Goal: Task Accomplishment & Management: Manage account settings

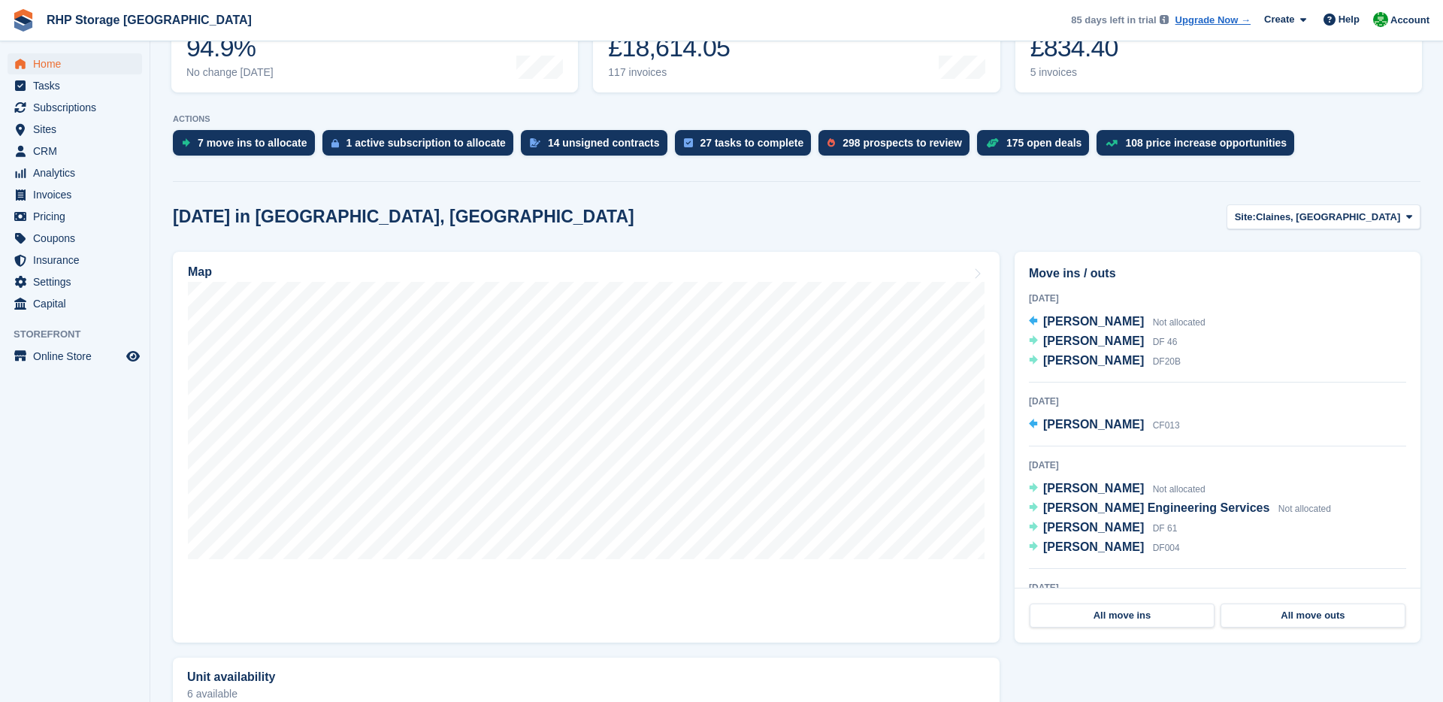
scroll to position [253, 0]
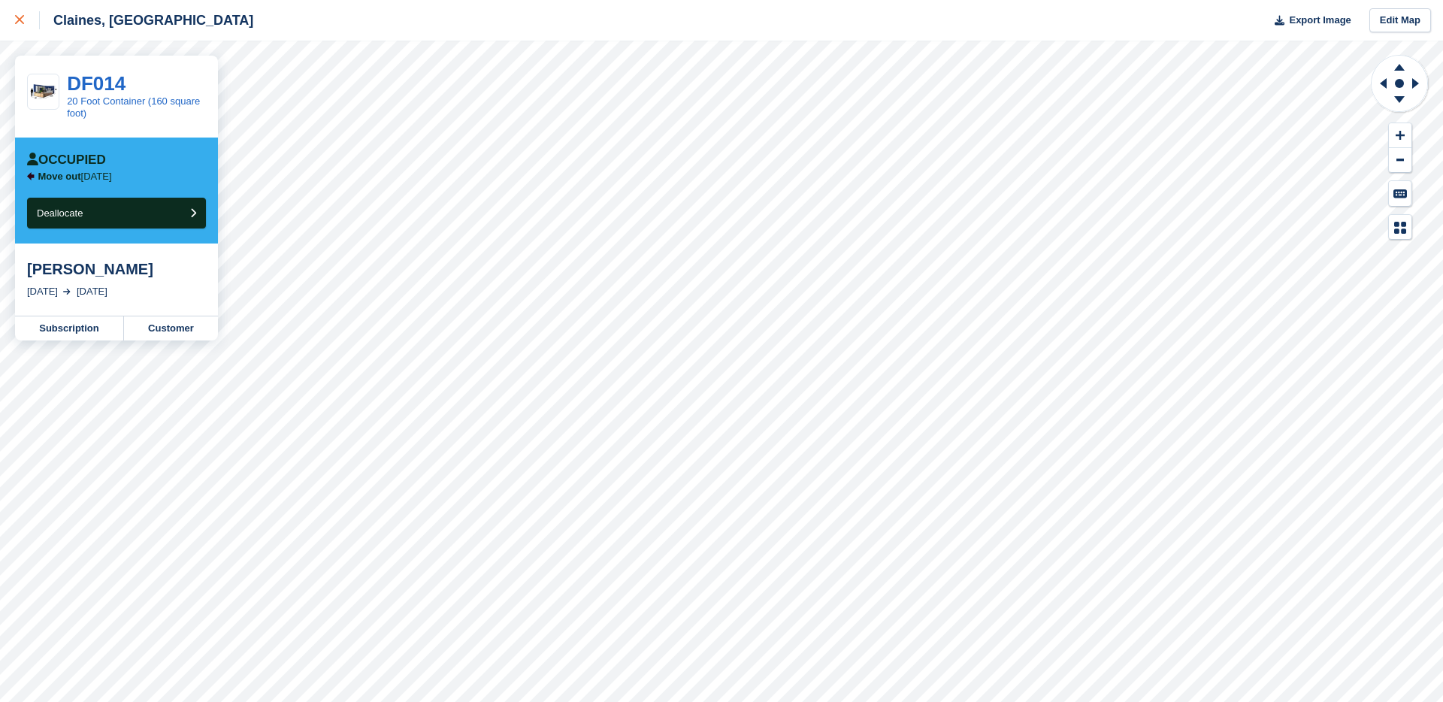
click at [20, 29] on div at bounding box center [27, 20] width 25 height 18
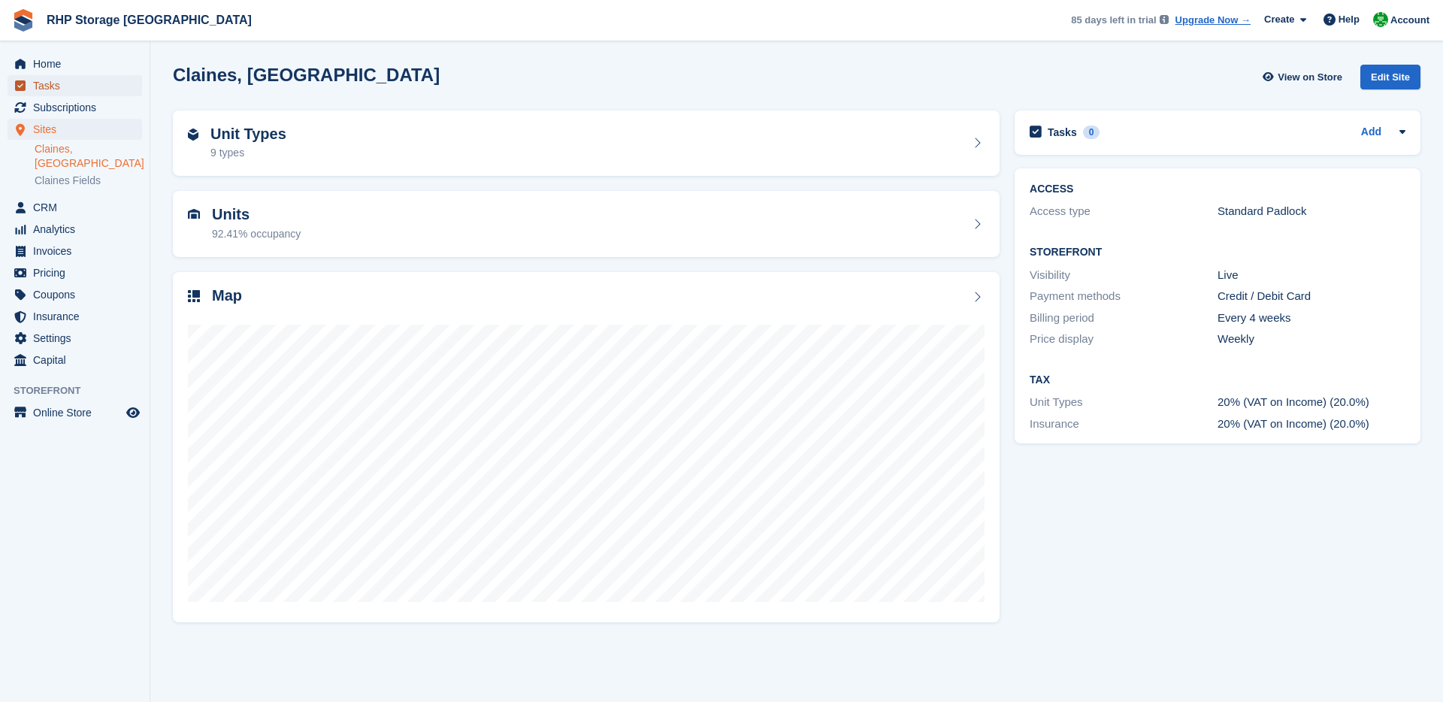
click at [63, 89] on span "Tasks" at bounding box center [78, 85] width 90 height 21
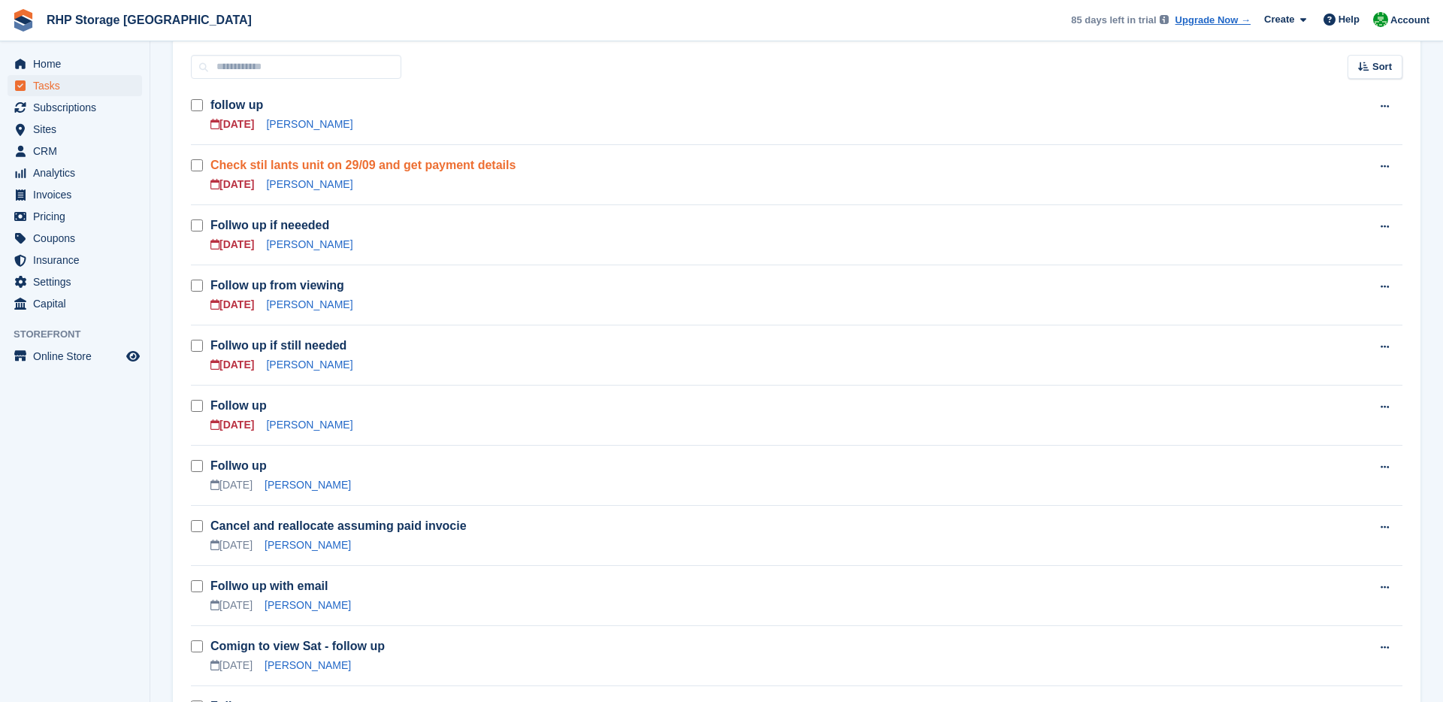
scroll to position [232, 0]
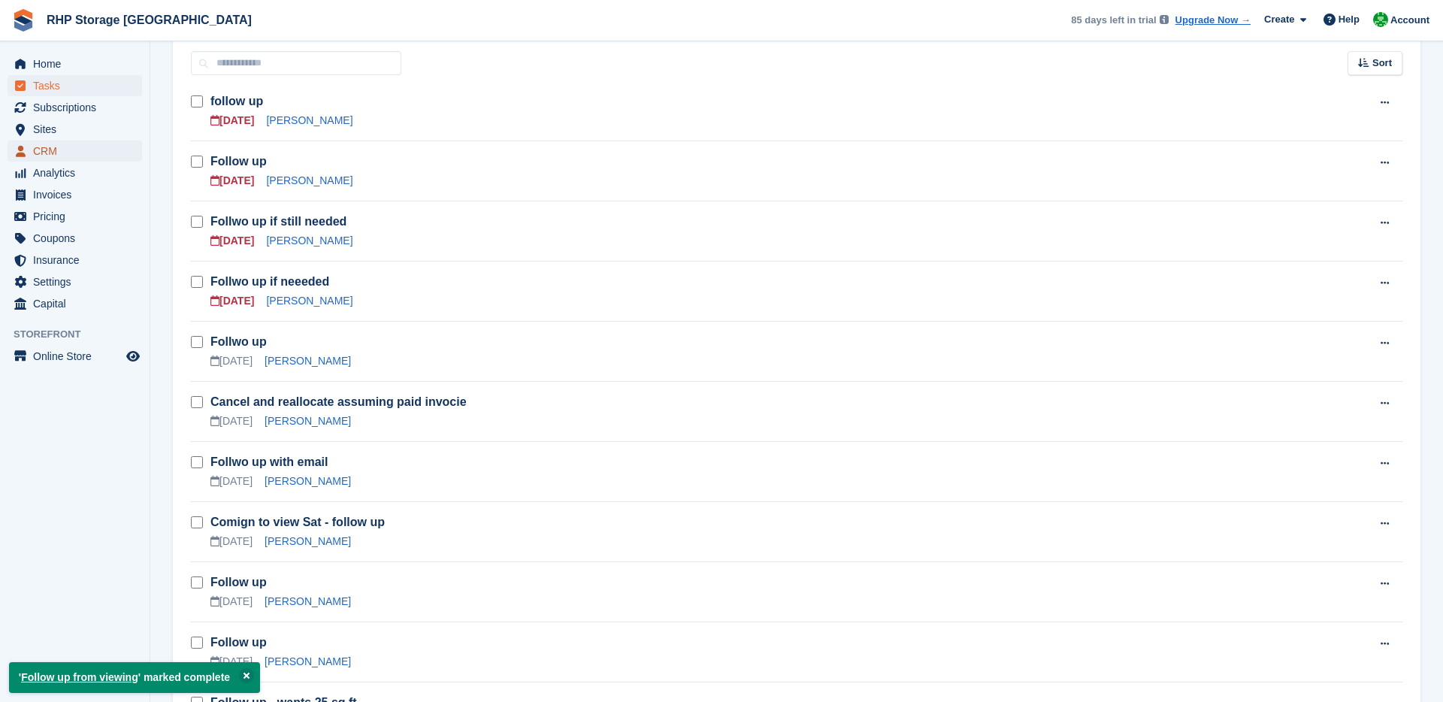
click at [85, 147] on span "CRM" at bounding box center [78, 151] width 90 height 21
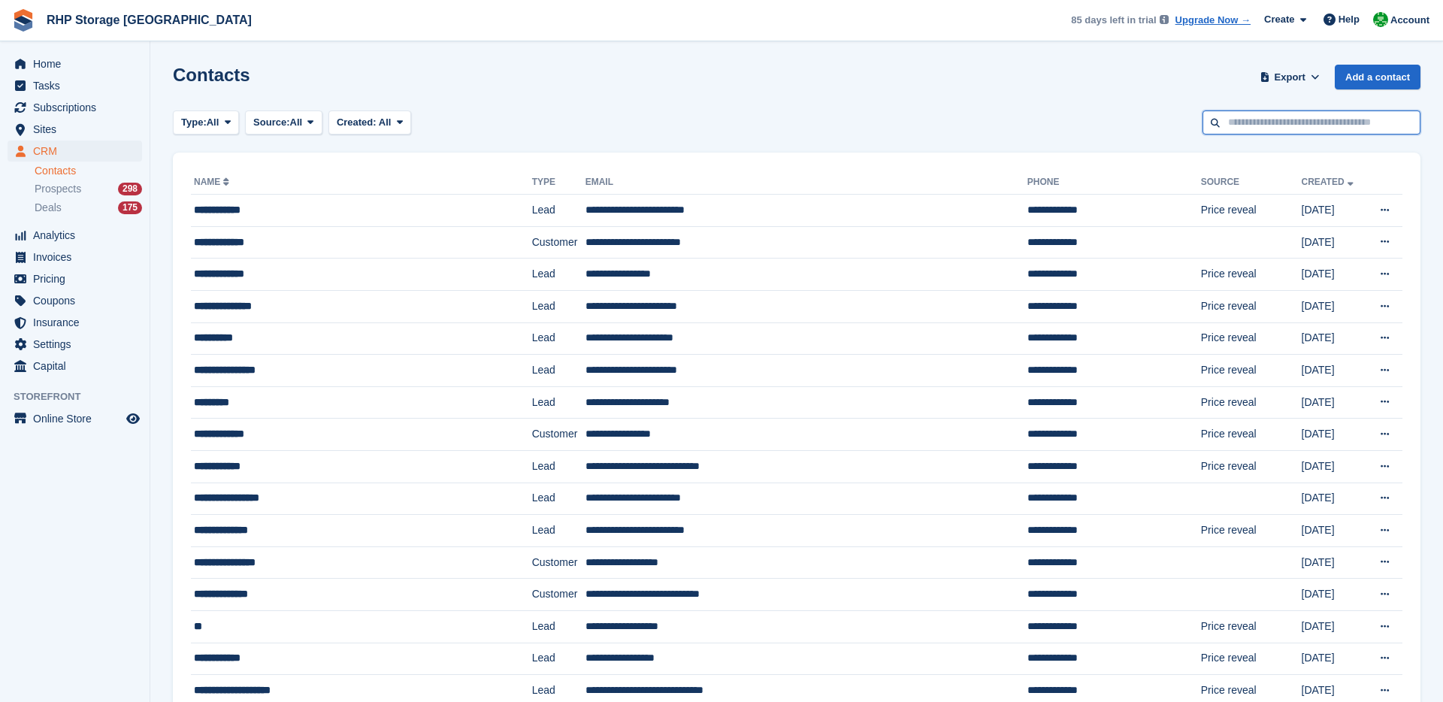
click at [1298, 129] on input "text" at bounding box center [1312, 123] width 218 height 25
type input "********"
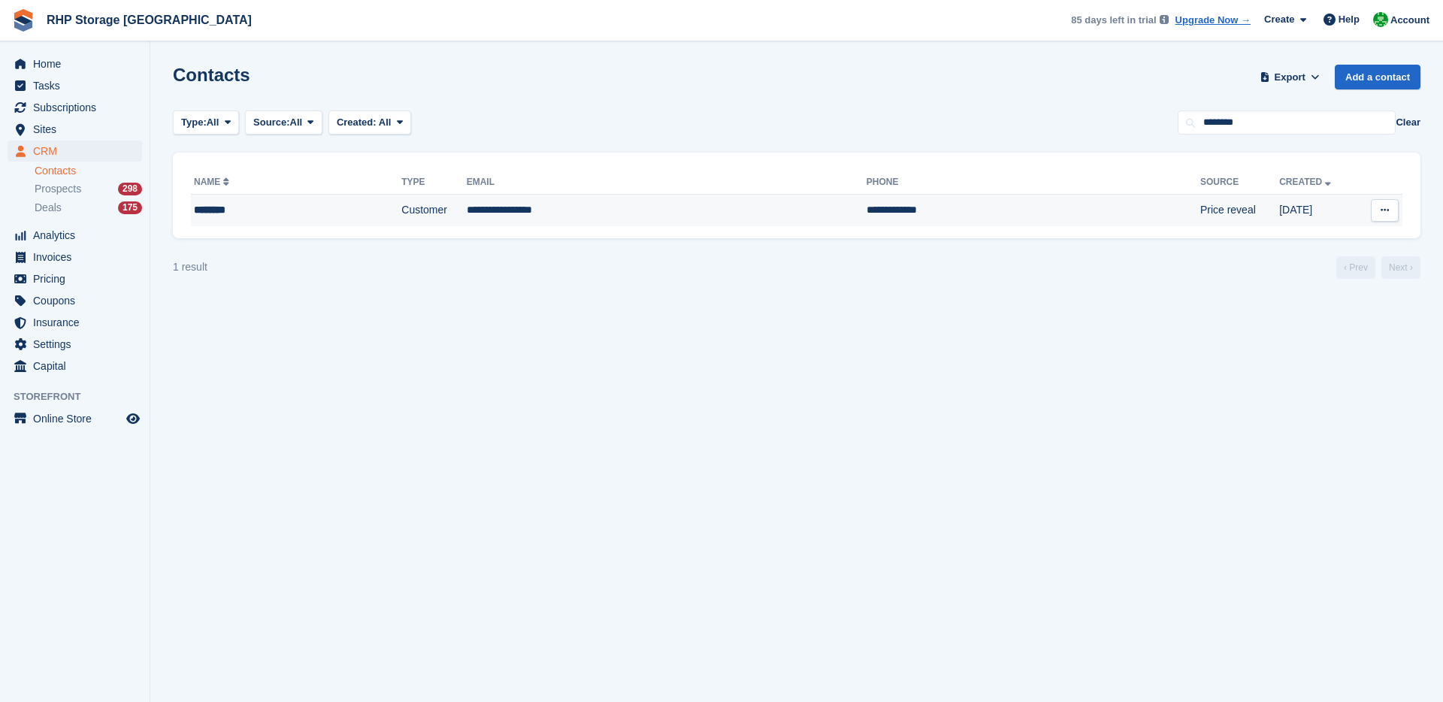
click at [480, 226] on td "**********" at bounding box center [667, 211] width 400 height 32
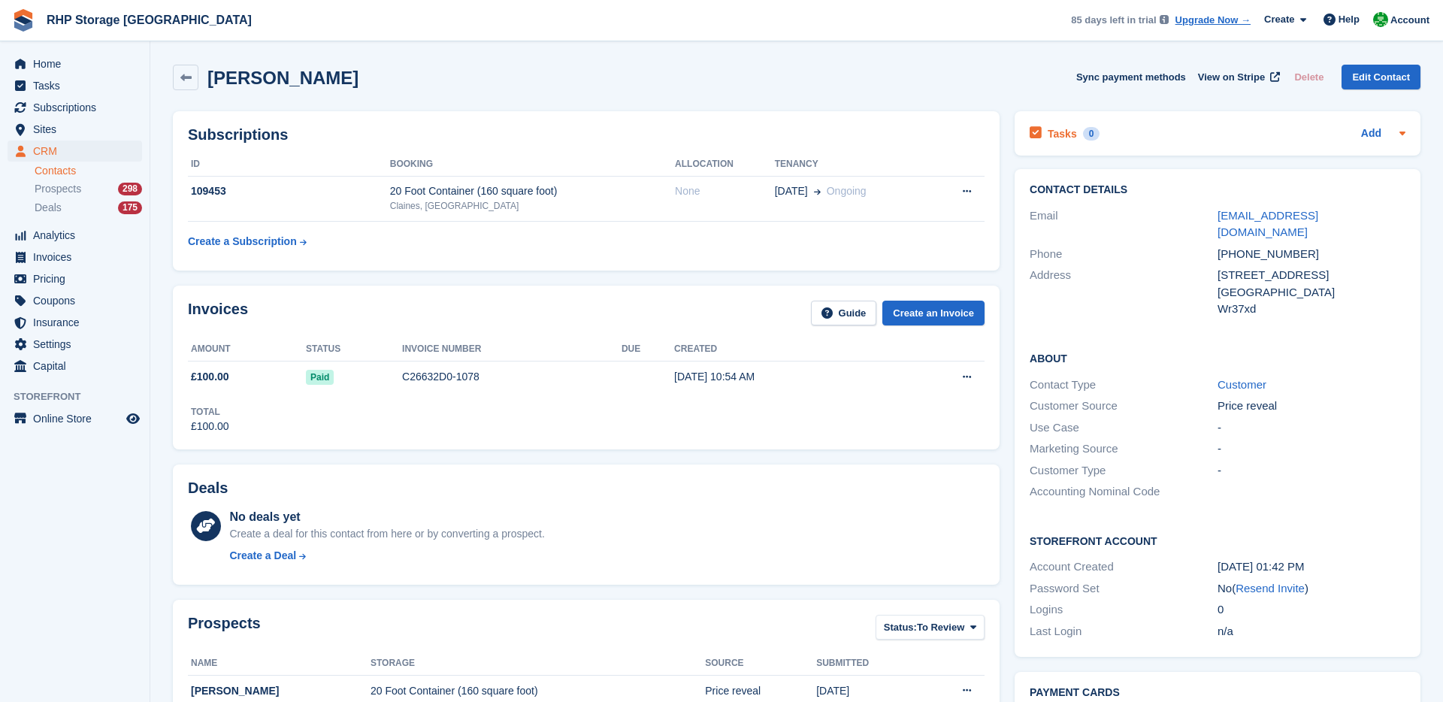
click at [1066, 140] on div "Tasks 0" at bounding box center [1065, 133] width 70 height 20
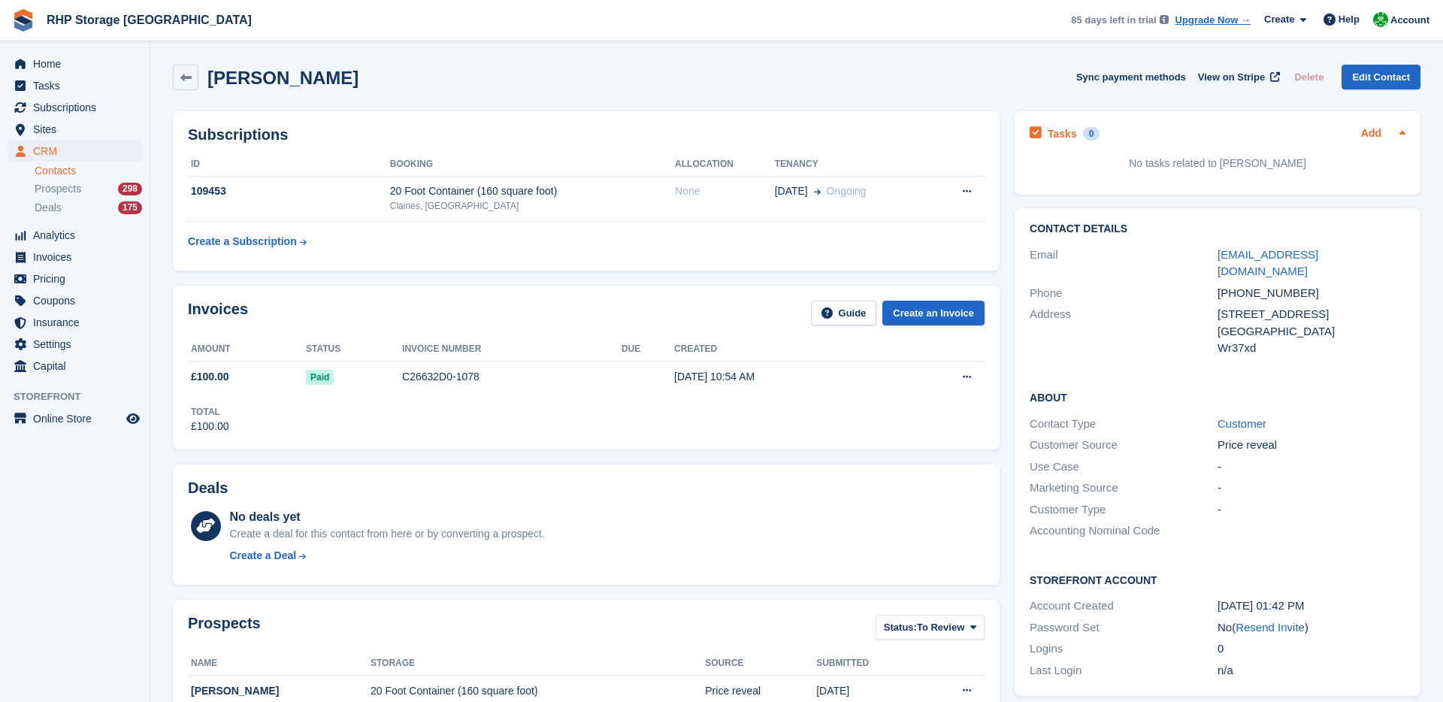
click at [1376, 129] on link "Add" at bounding box center [1371, 134] width 20 height 17
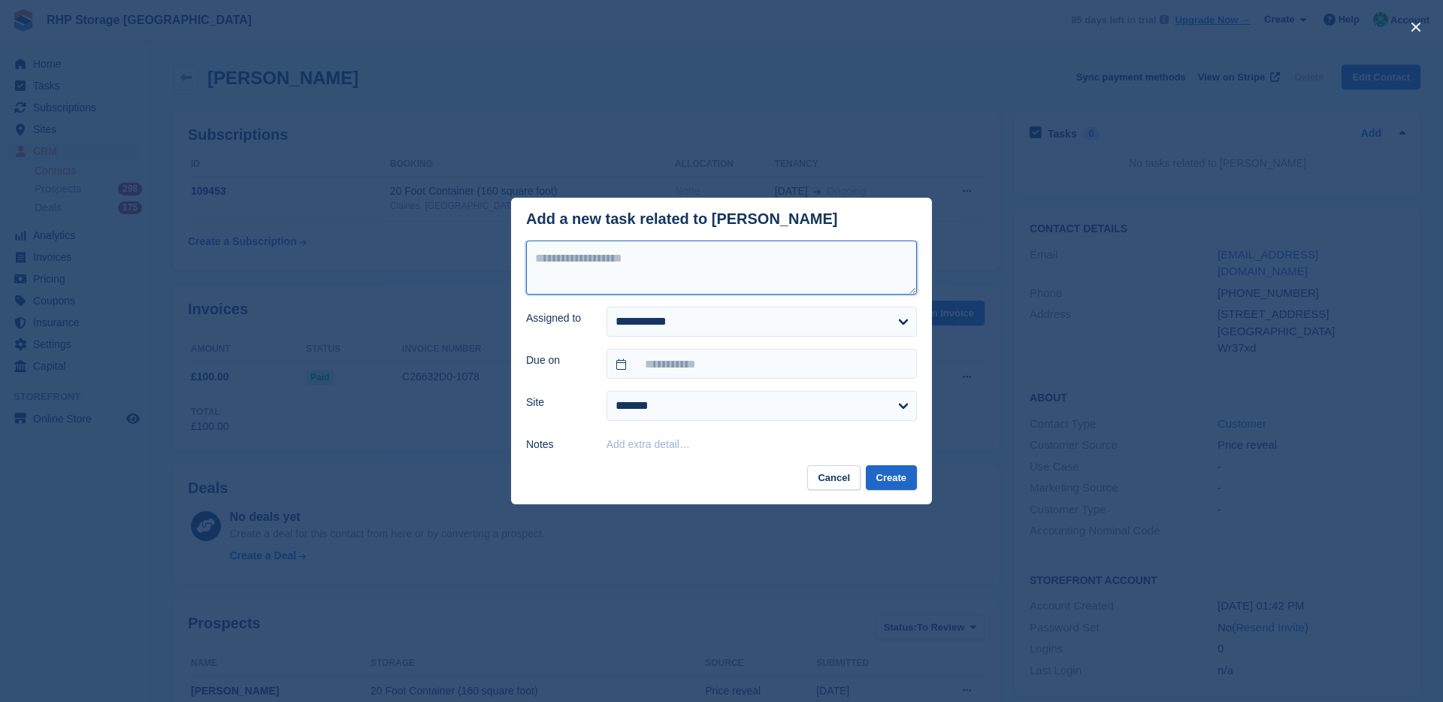
click at [762, 271] on textarea at bounding box center [721, 268] width 391 height 54
click at [587, 260] on textarea "**********" at bounding box center [721, 268] width 391 height 54
type textarea "**********"
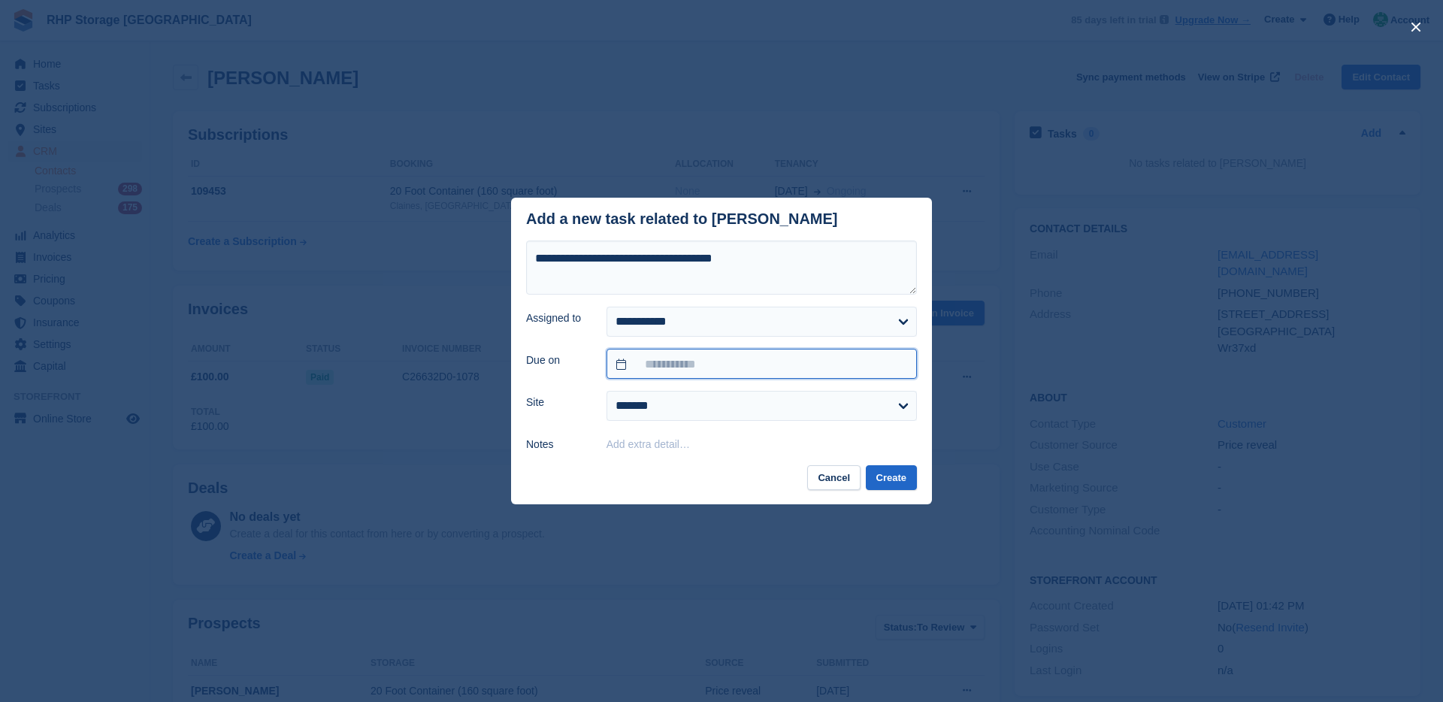
click at [717, 370] on input "text" at bounding box center [762, 364] width 310 height 30
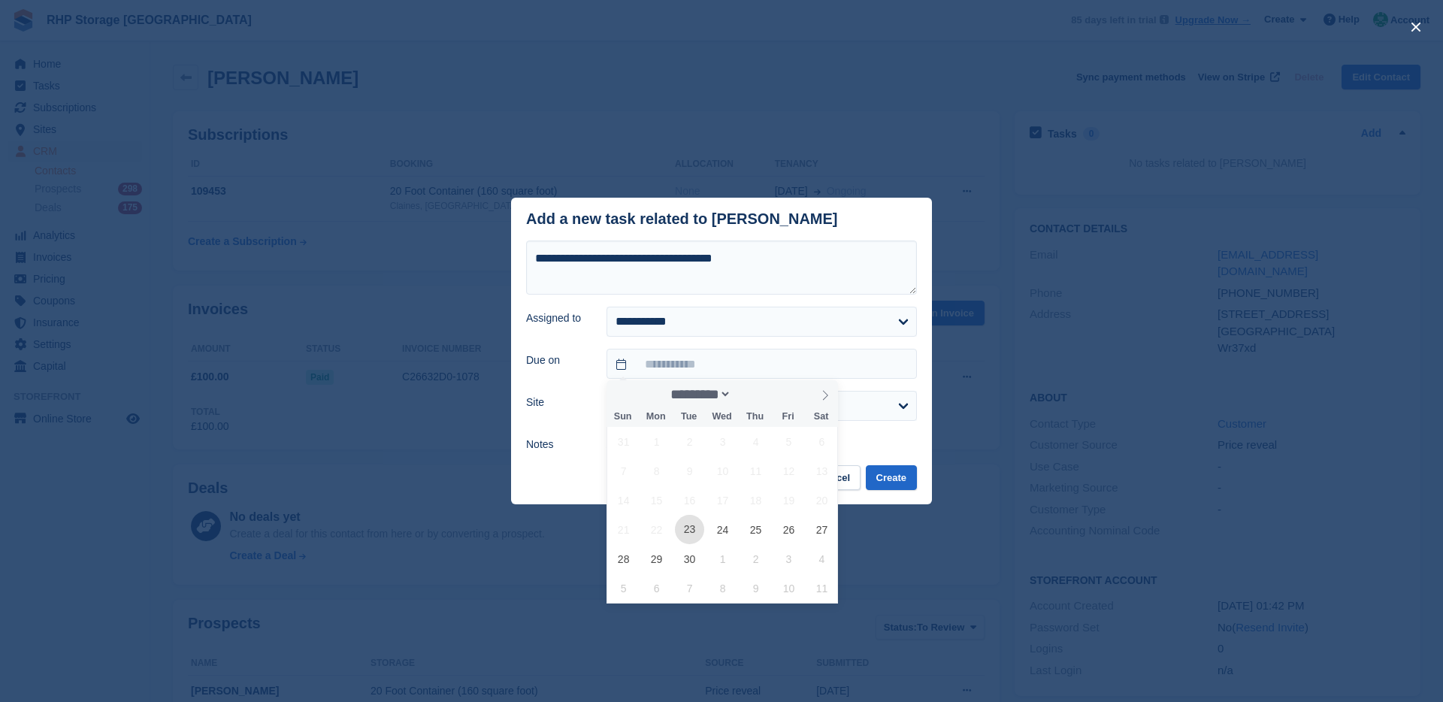
click at [688, 528] on span "23" at bounding box center [689, 529] width 29 height 29
type input "**********"
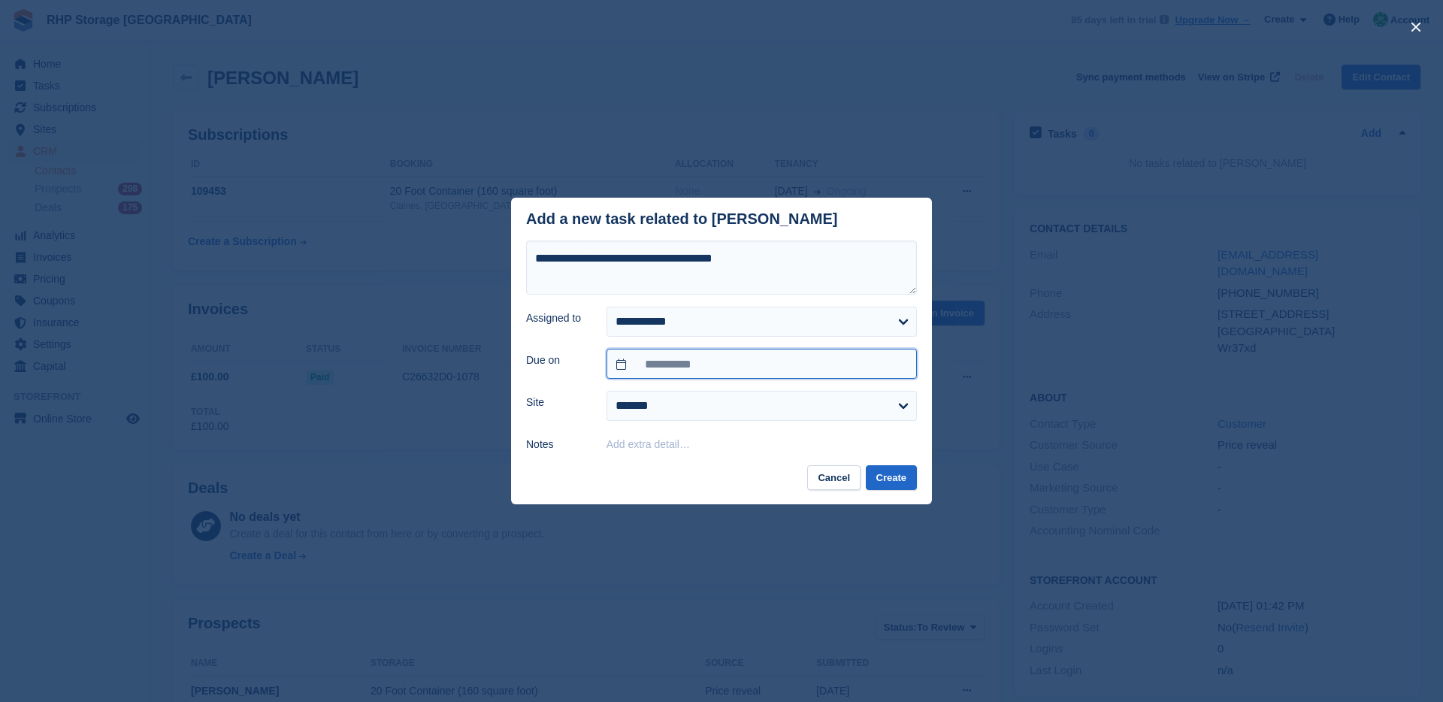
click at [768, 365] on input "**********" at bounding box center [762, 364] width 310 height 30
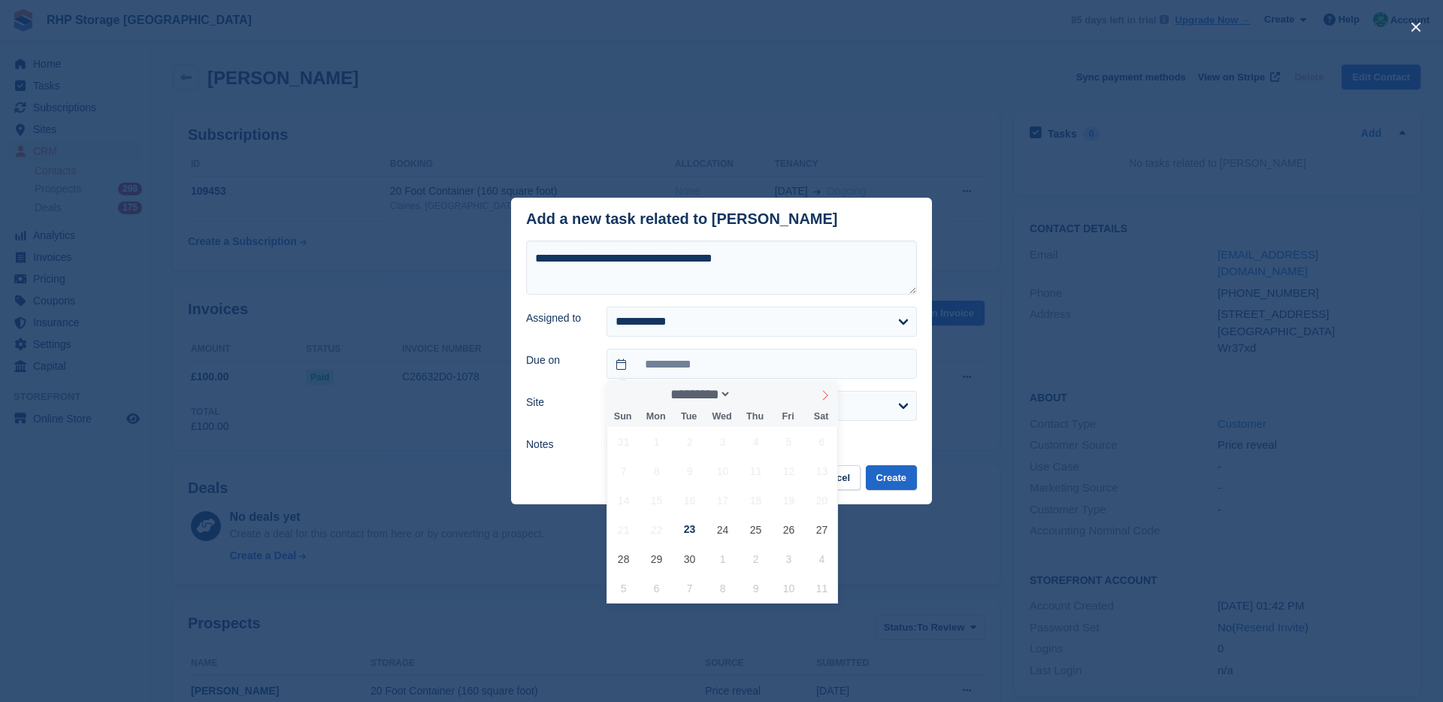
click at [822, 395] on icon at bounding box center [825, 395] width 11 height 11
select select "*"
click at [626, 528] on span "19" at bounding box center [623, 529] width 29 height 29
type input "**********"
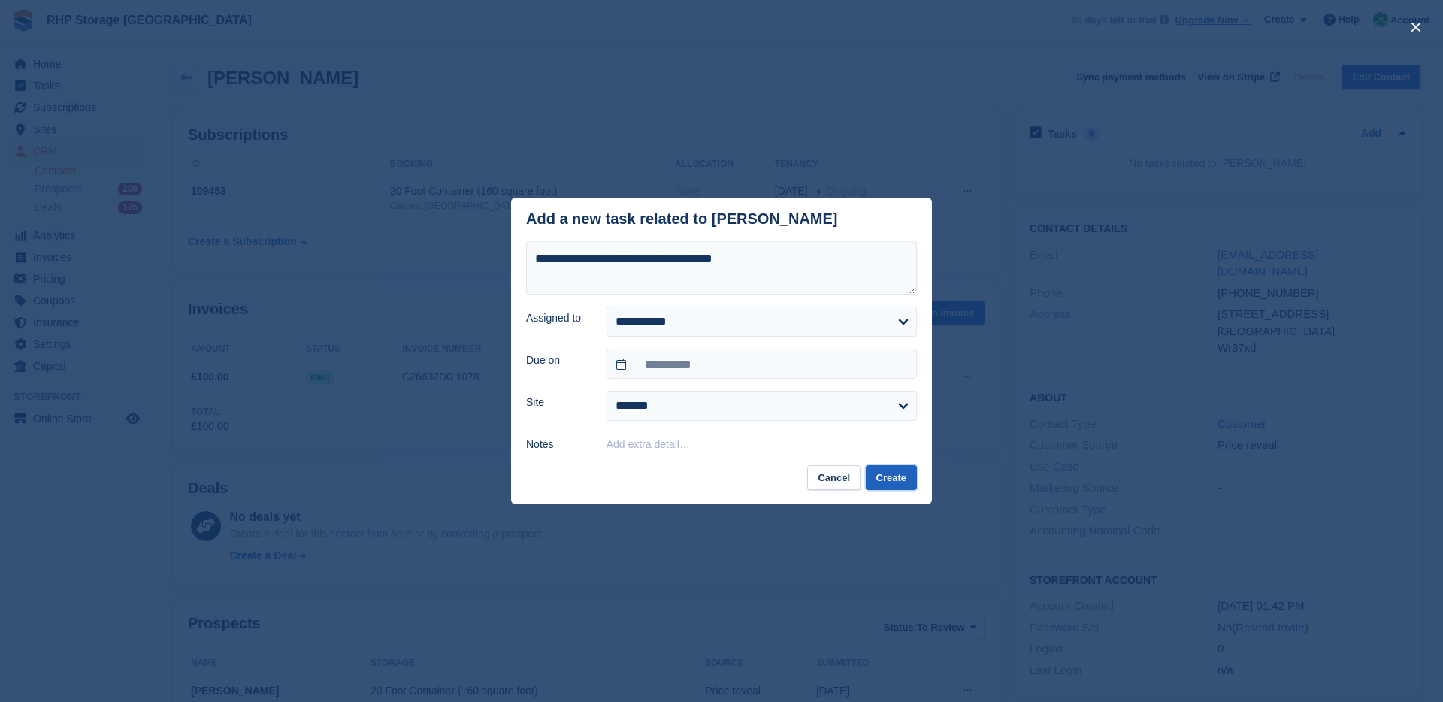
click at [880, 478] on button "Create" at bounding box center [891, 477] width 51 height 25
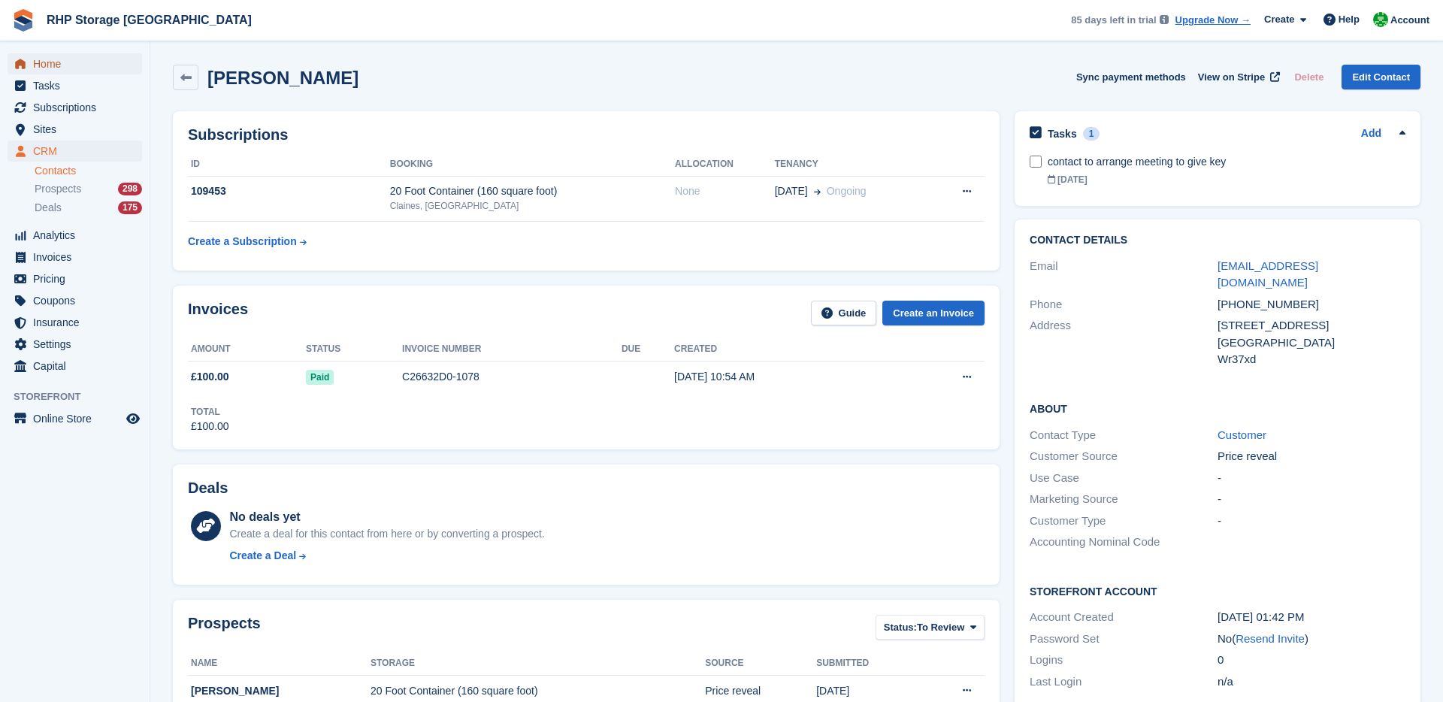
click at [59, 69] on span "Home" at bounding box center [78, 63] width 90 height 21
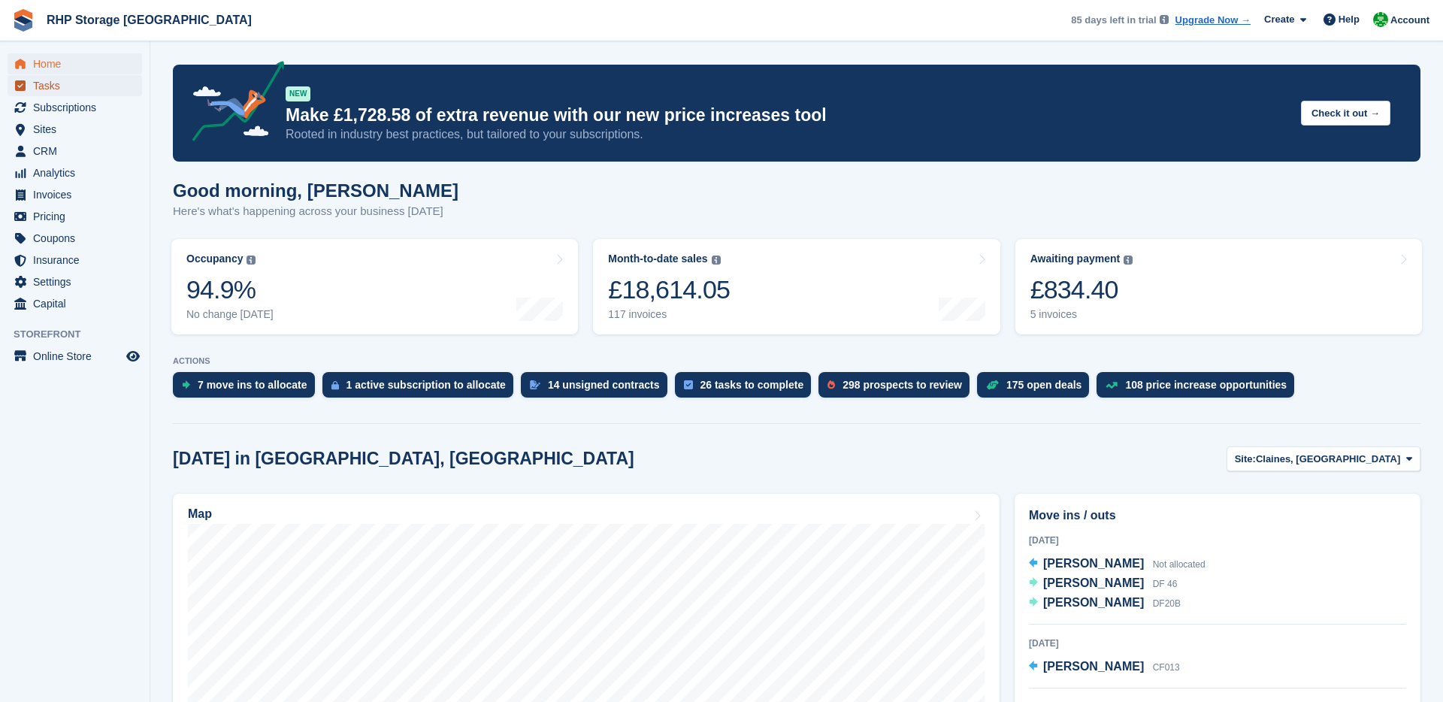
click at [50, 83] on span "Tasks" at bounding box center [78, 85] width 90 height 21
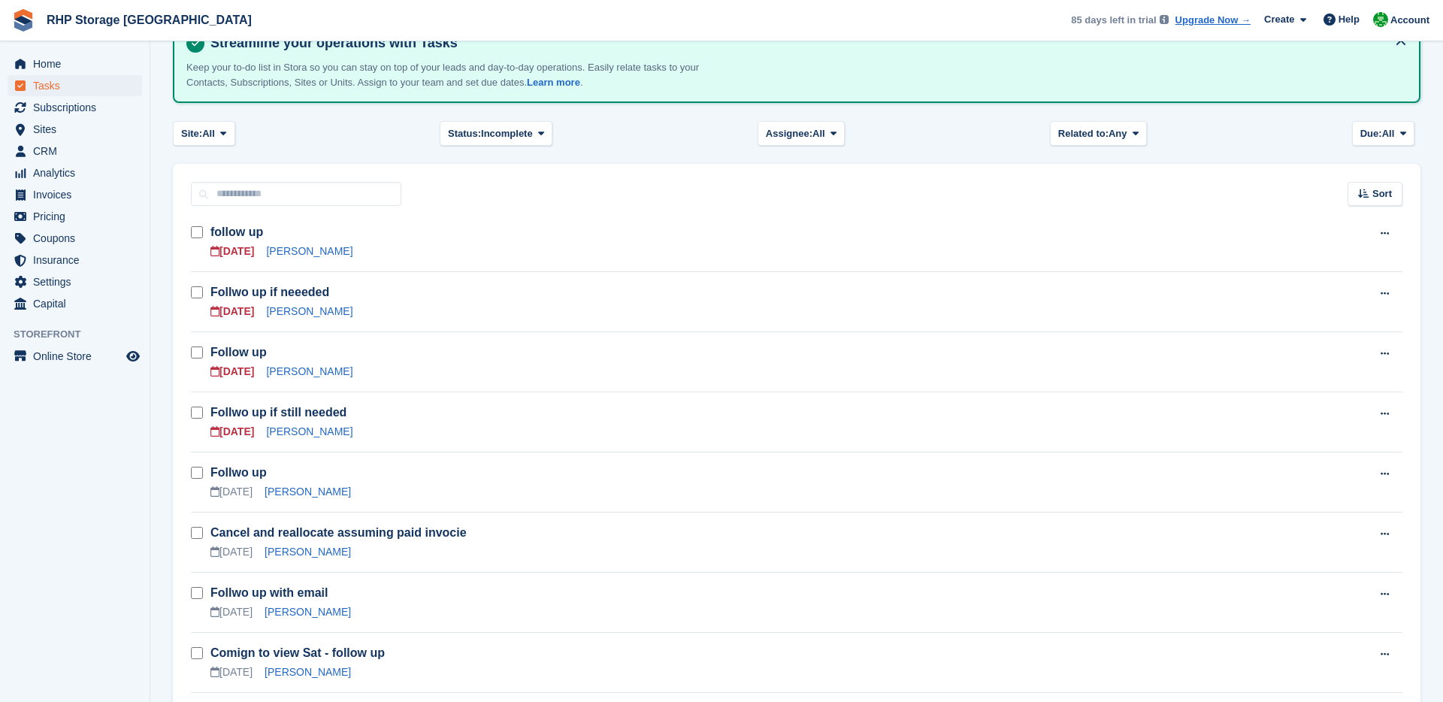
scroll to position [104, 0]
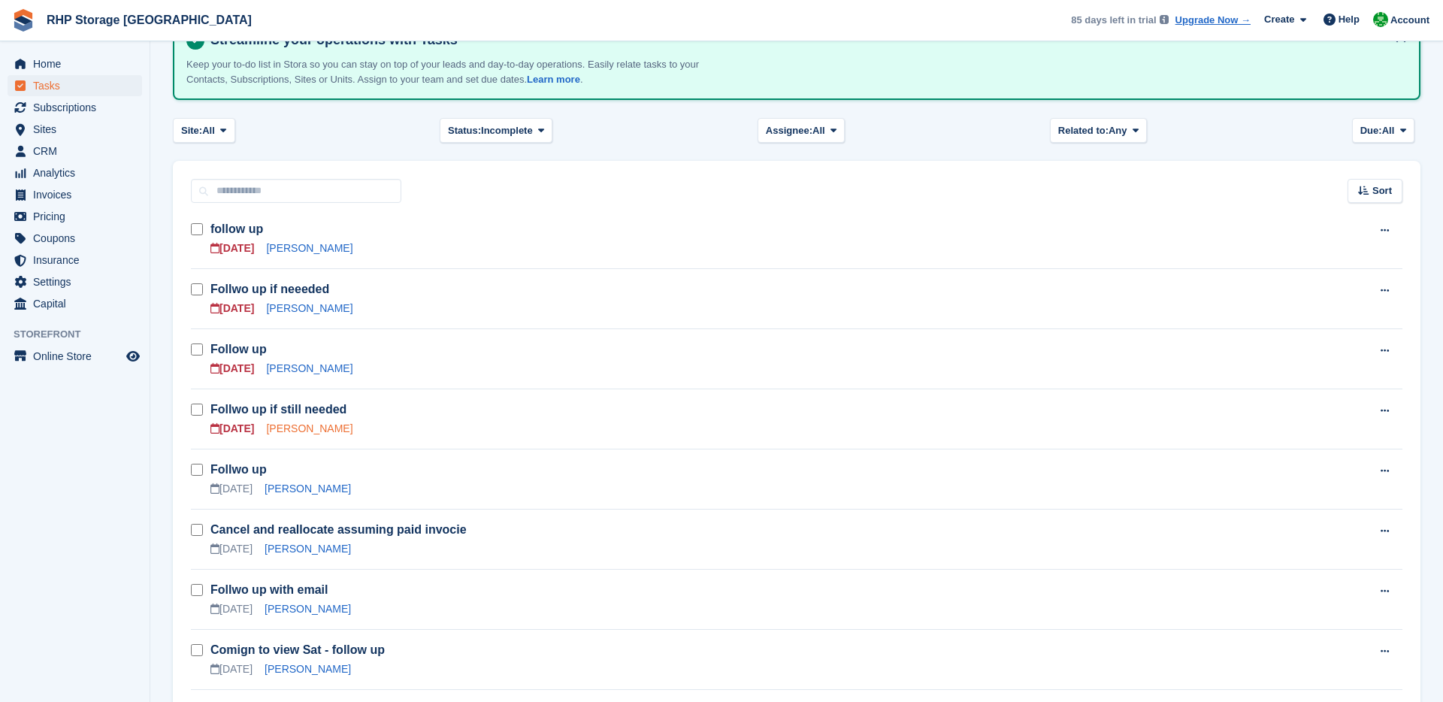
click at [301, 432] on link "Catherine Hughes" at bounding box center [309, 428] width 86 height 12
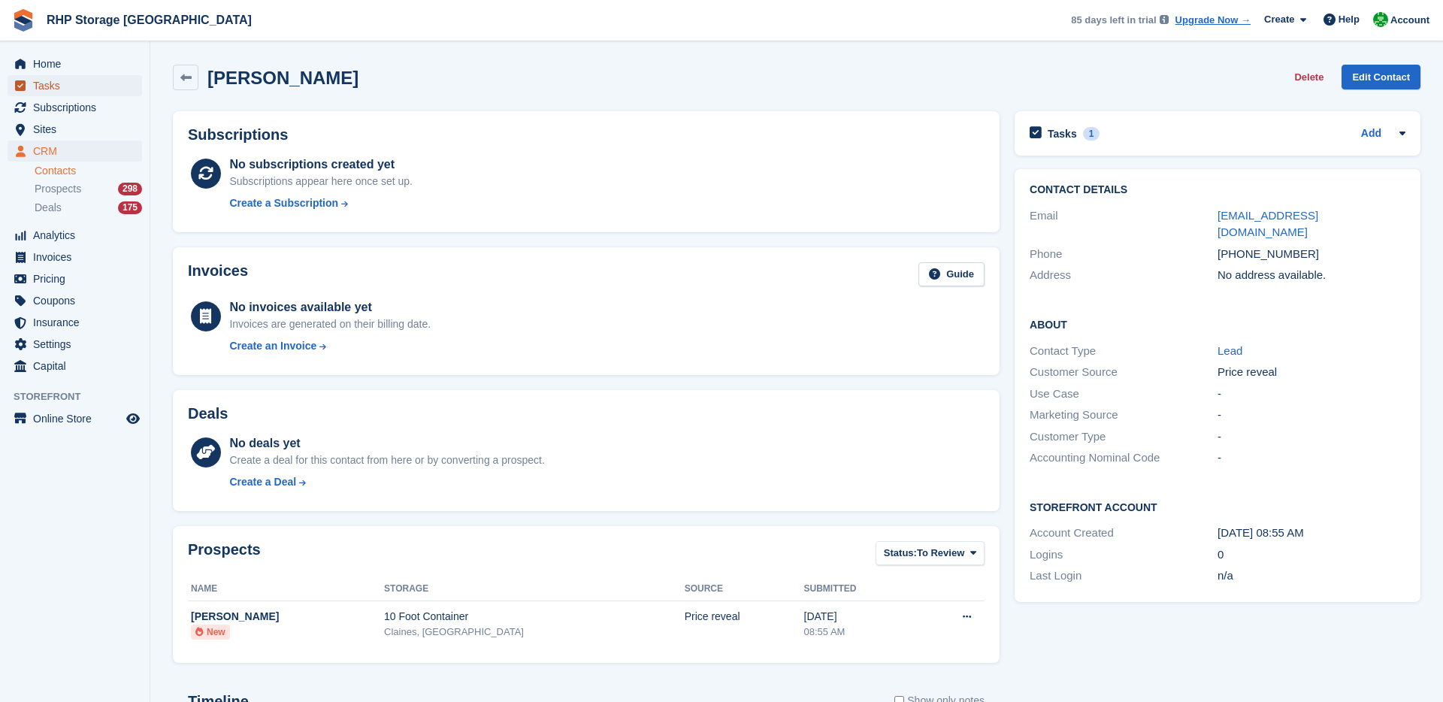
click at [41, 95] on span "Tasks" at bounding box center [78, 85] width 90 height 21
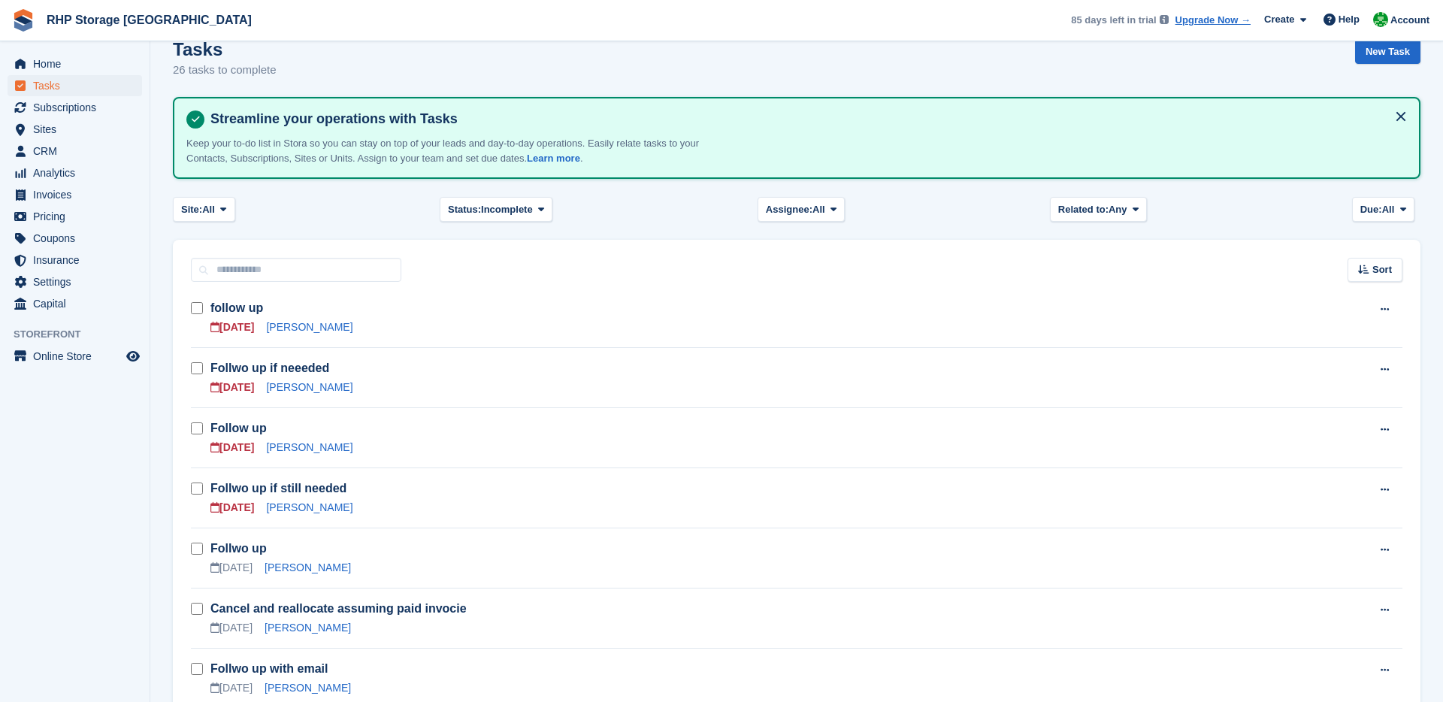
scroll to position [31, 0]
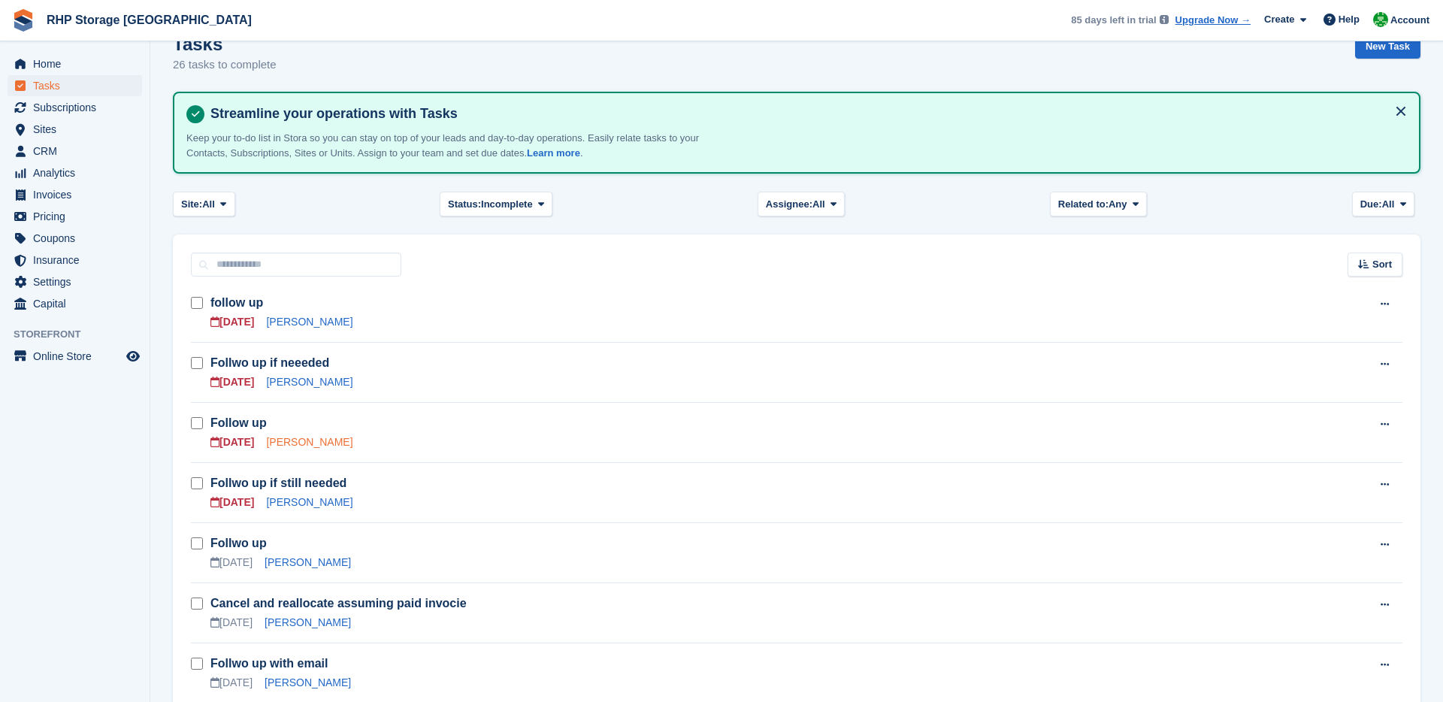
click at [286, 445] on link "James rainey" at bounding box center [309, 442] width 86 height 12
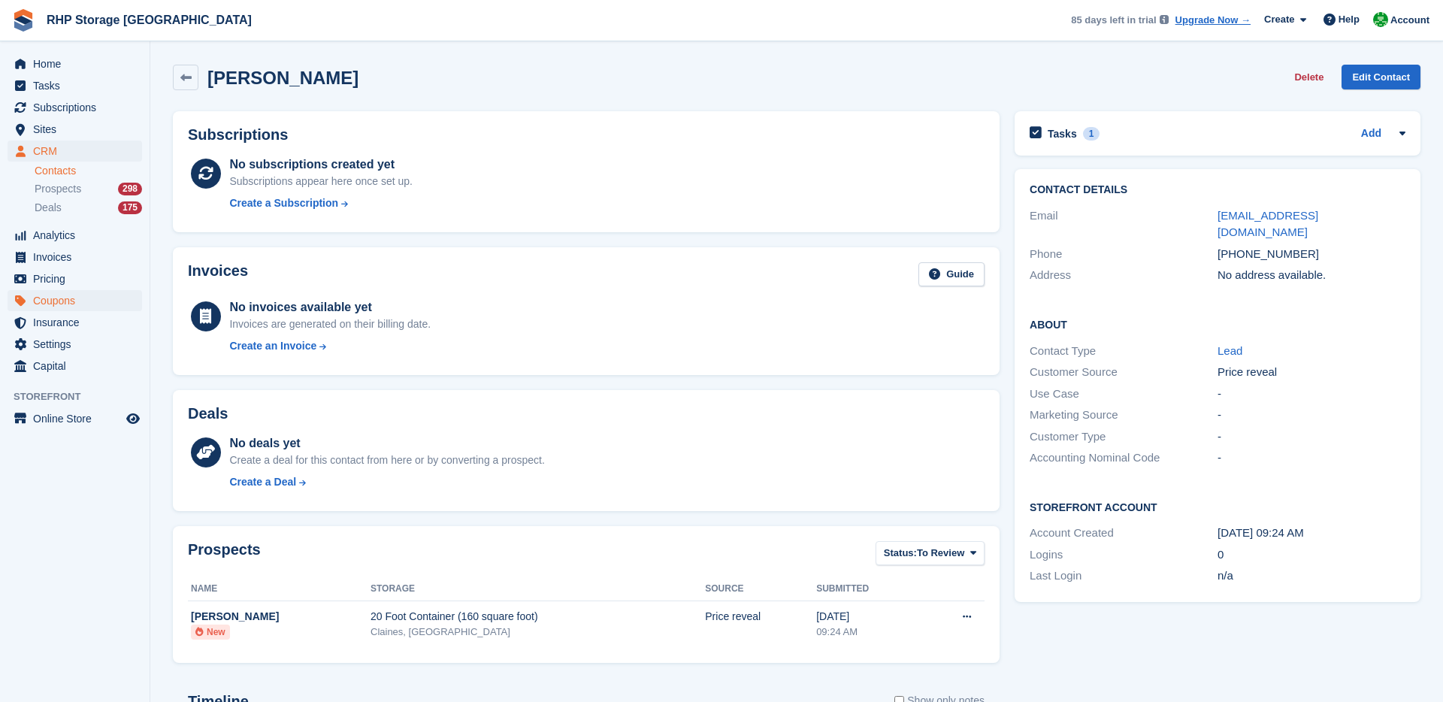
scroll to position [31, 0]
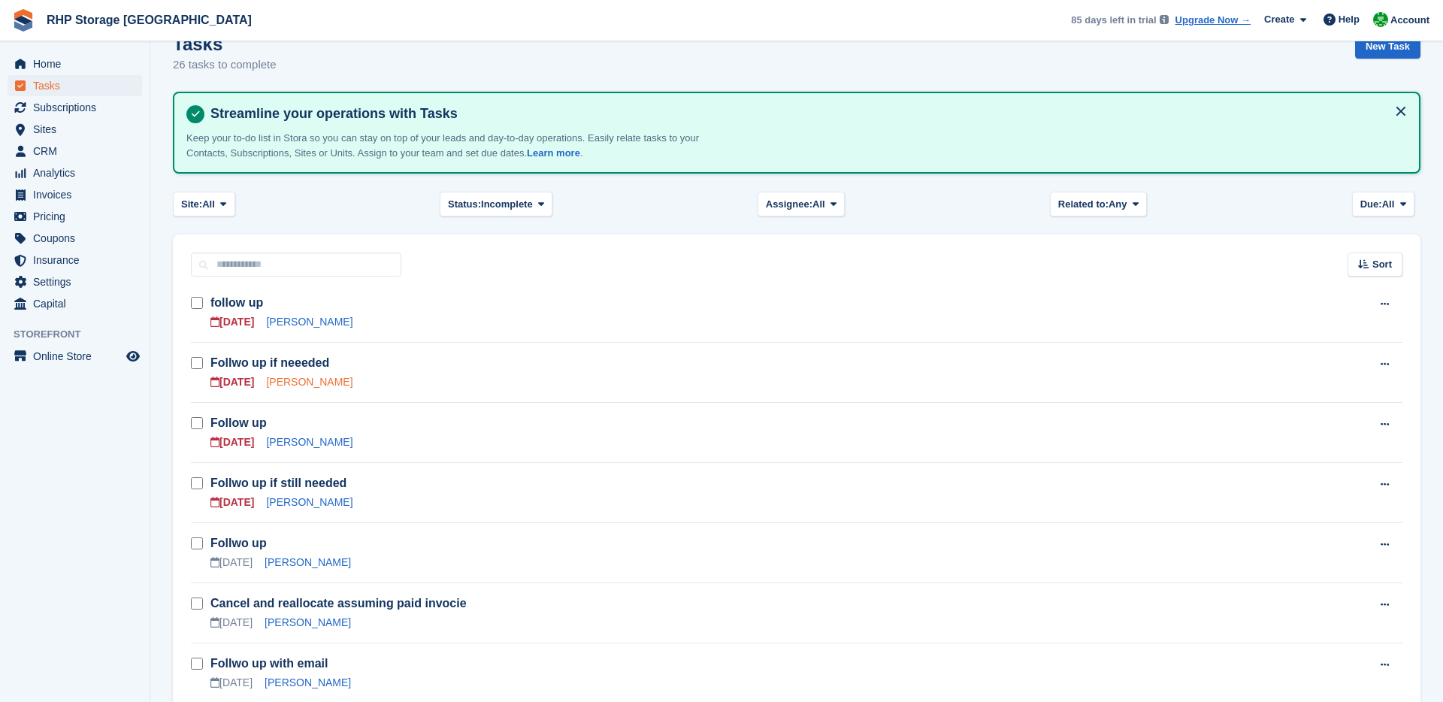
click at [280, 383] on link "Dan" at bounding box center [309, 382] width 86 height 12
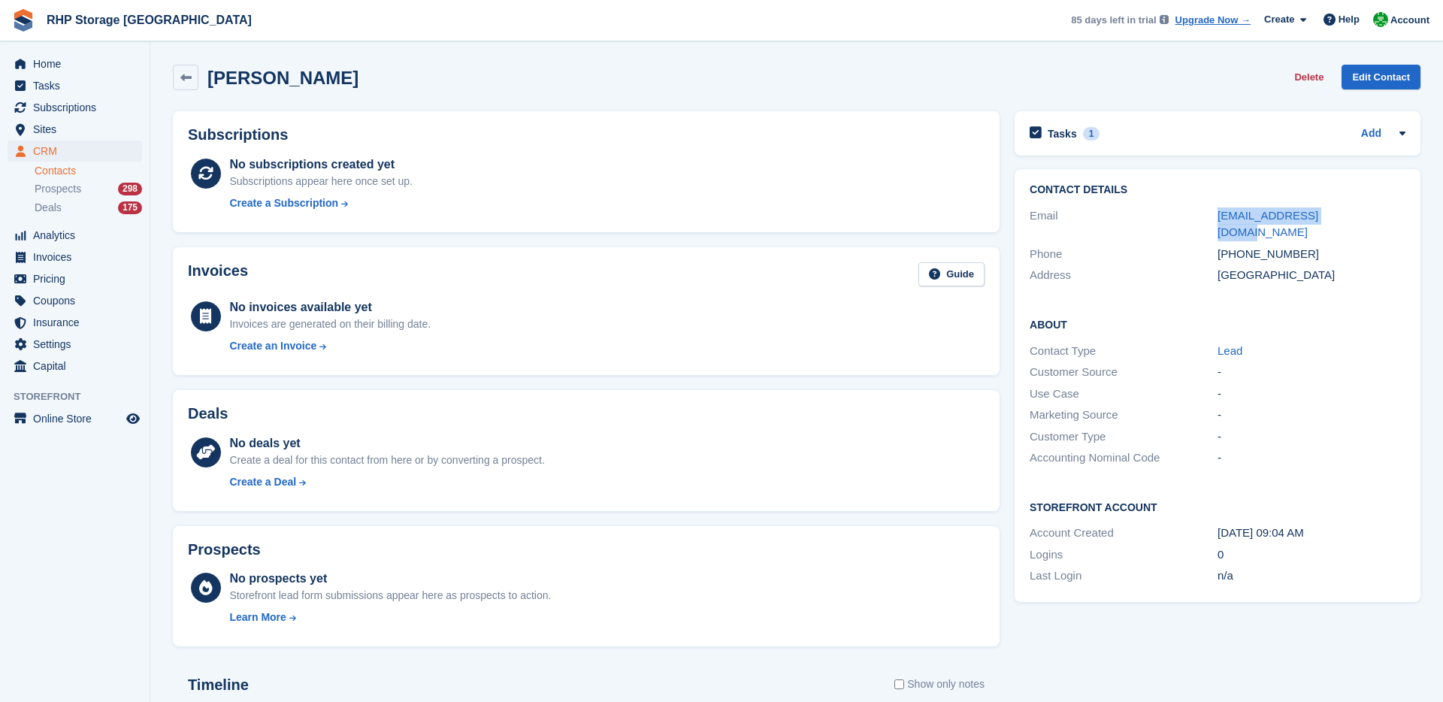
drag, startPoint x: 1201, startPoint y: 215, endPoint x: 1398, endPoint y: 215, distance: 197.0
click at [1398, 215] on div "Email info@spintheblack.com" at bounding box center [1218, 224] width 376 height 38
copy div "info@spintheblack.com"
click at [53, 89] on span "Tasks" at bounding box center [78, 85] width 90 height 21
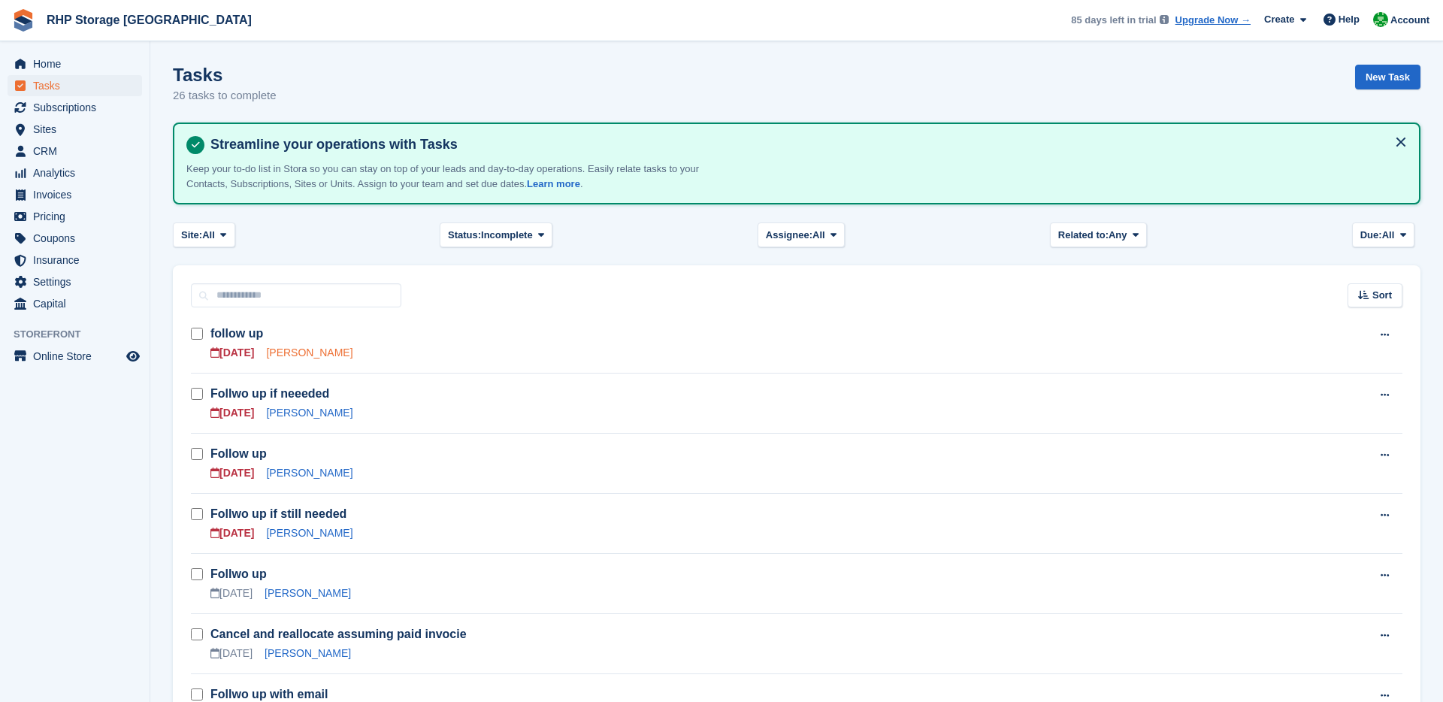
click at [279, 355] on link "Pat Jones" at bounding box center [309, 353] width 86 height 12
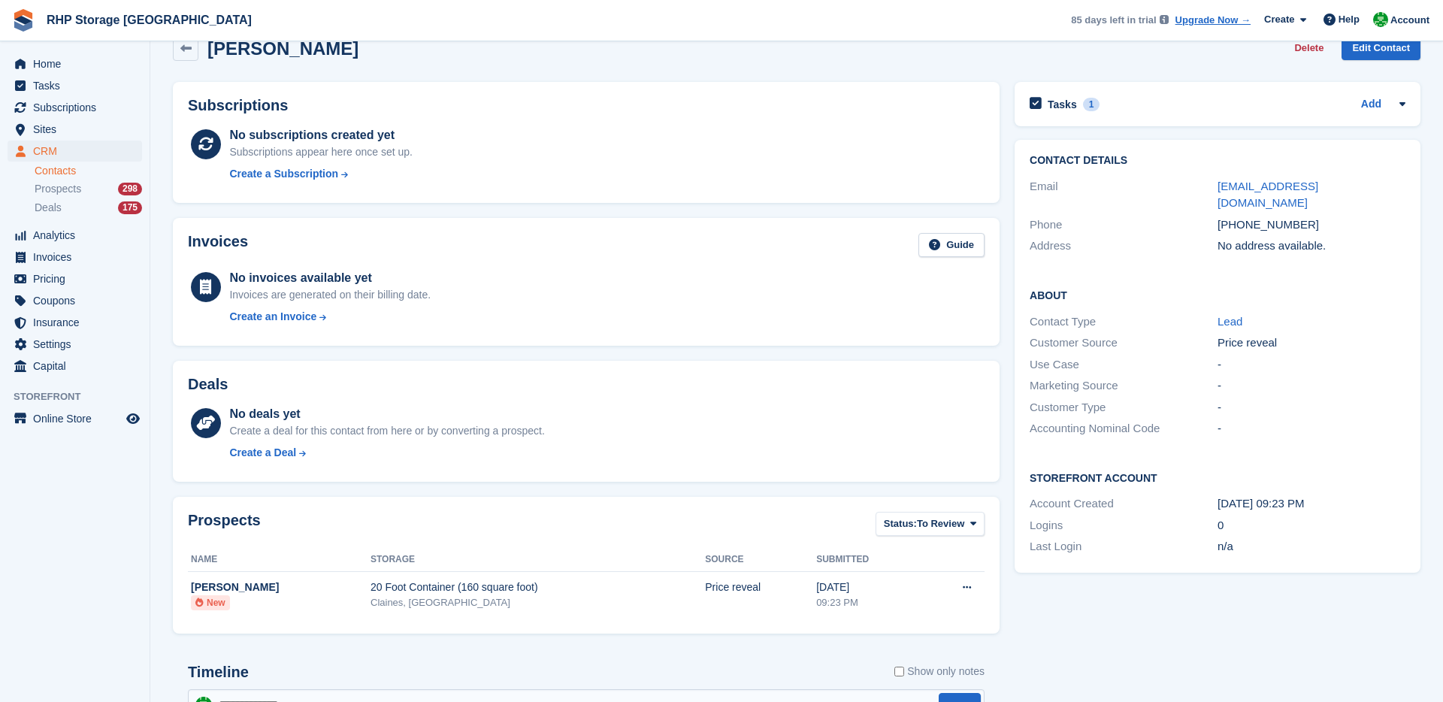
scroll to position [30, 0]
click at [1063, 101] on h2 "Tasks" at bounding box center [1062, 104] width 29 height 14
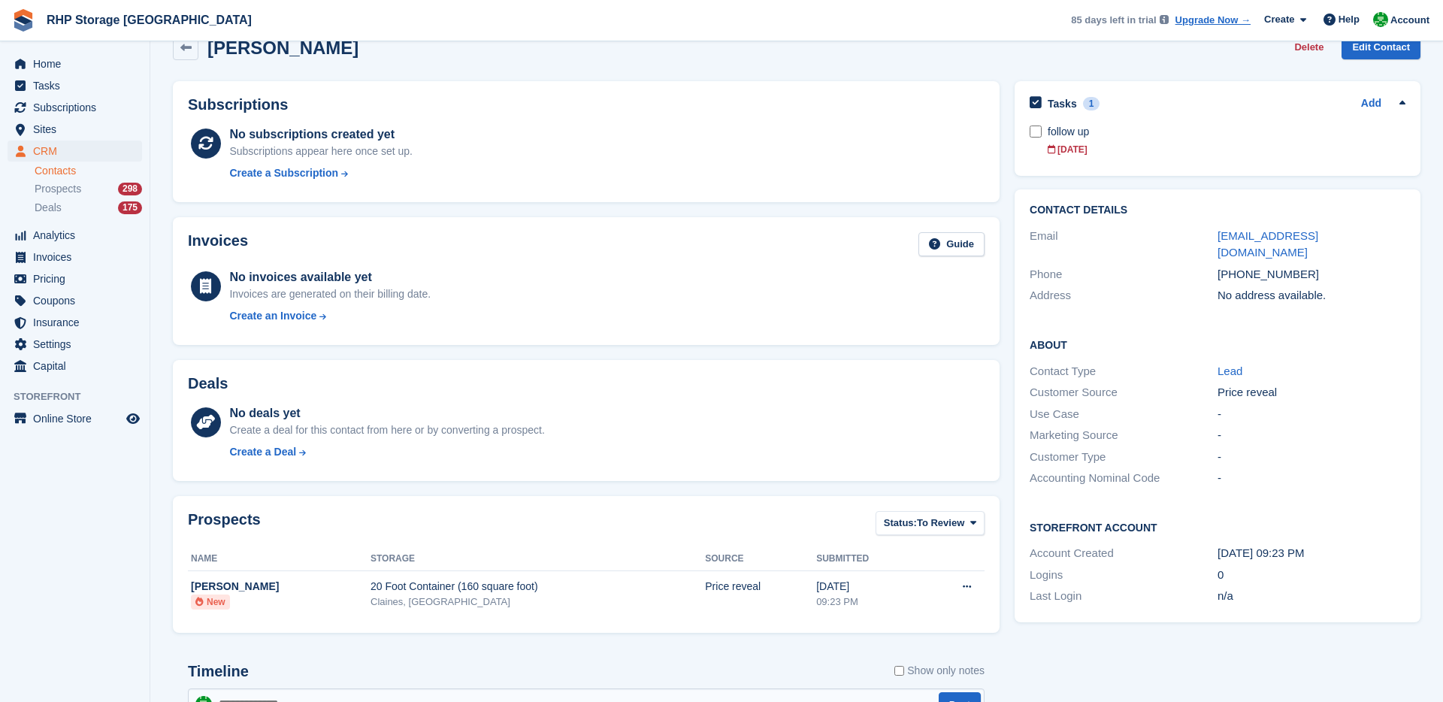
scroll to position [0, 0]
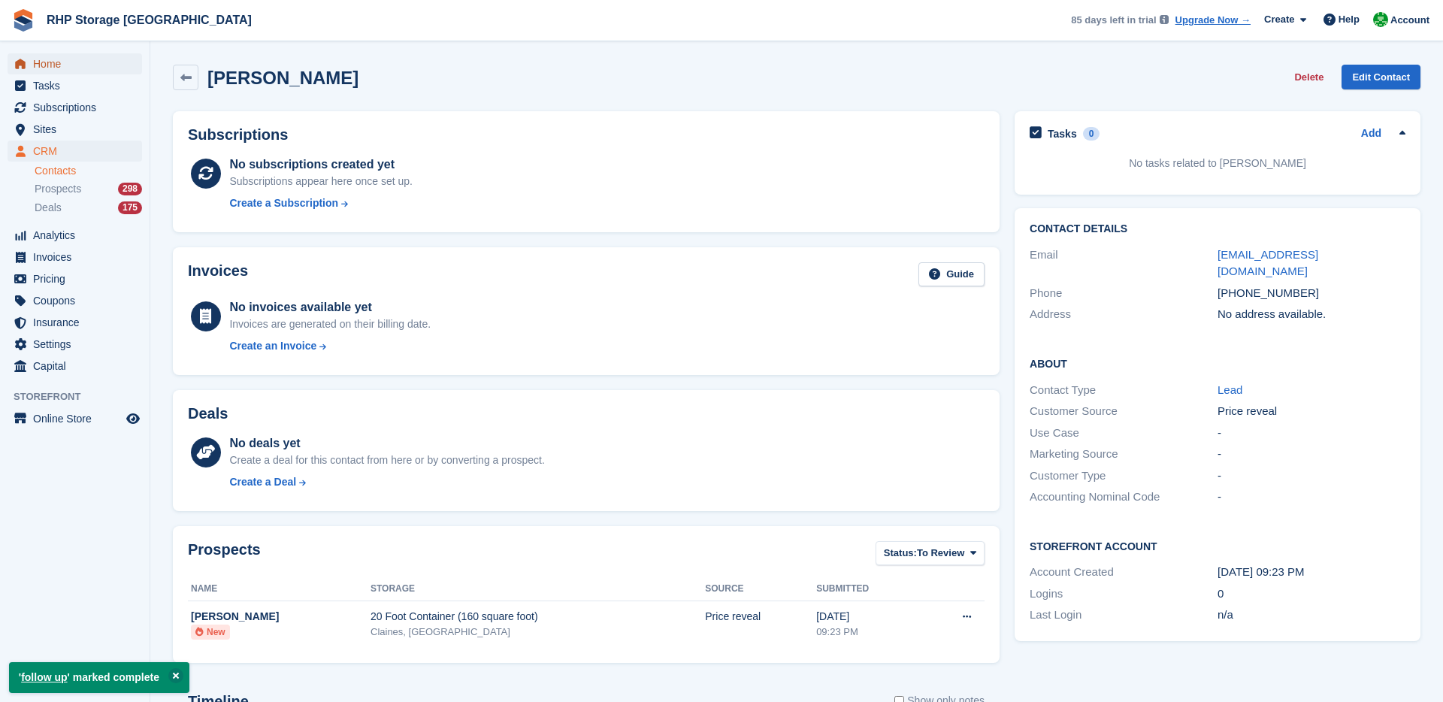
click at [26, 71] on span "menu" at bounding box center [20, 64] width 18 height 18
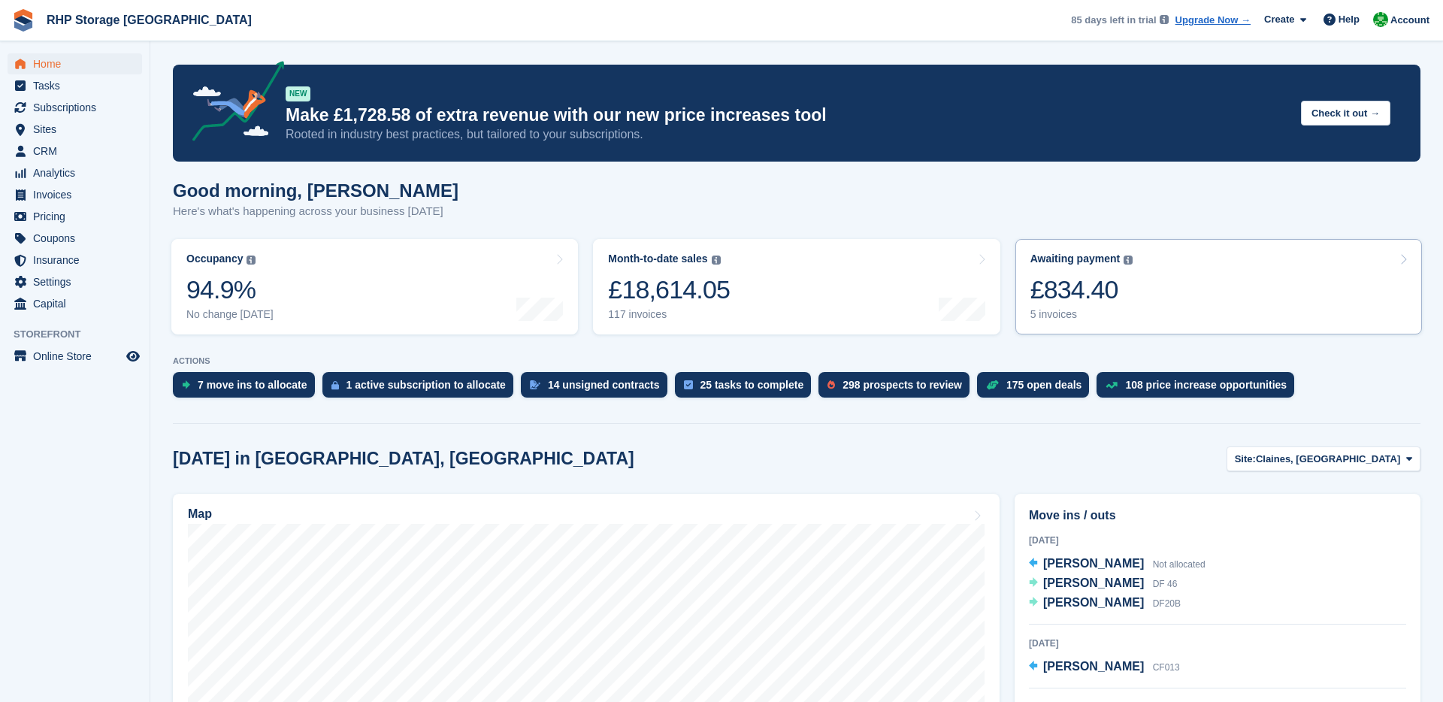
click at [1137, 272] on link "Awaiting payment The total outstanding balance on all open invoices. £834.40 5 …" at bounding box center [1219, 286] width 407 height 95
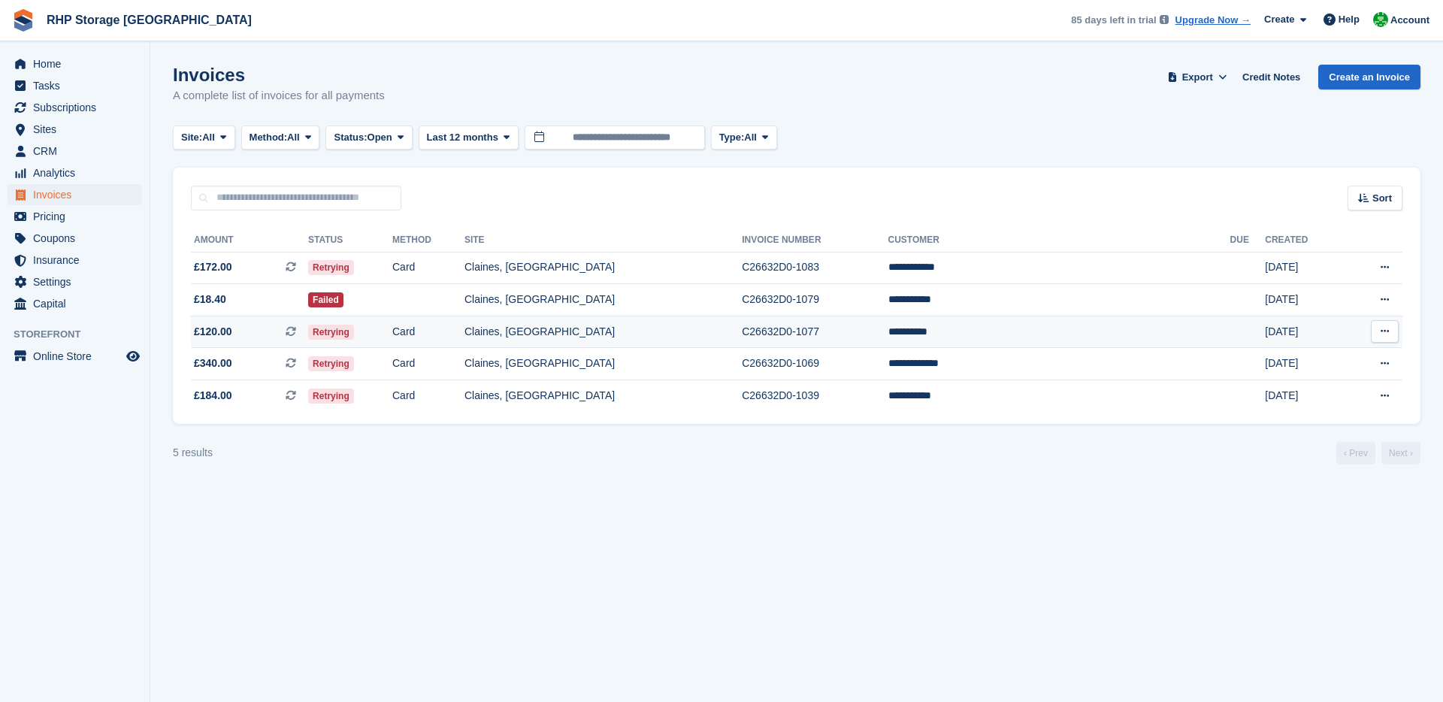
click at [581, 334] on td "Claines, [GEOGRAPHIC_DATA]" at bounding box center [603, 332] width 277 height 32
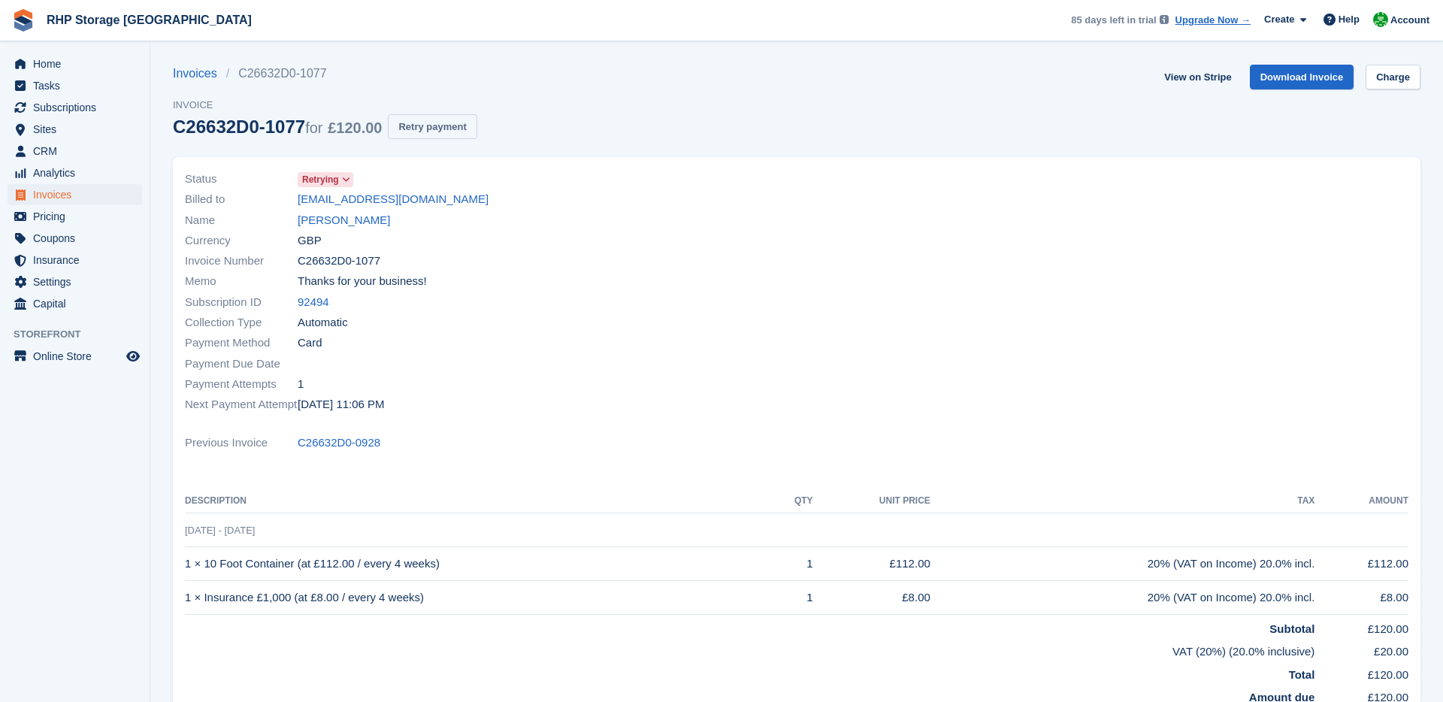
click at [456, 123] on button "Retry payment" at bounding box center [432, 126] width 89 height 25
drag, startPoint x: 407, startPoint y: 204, endPoint x: 294, endPoint y: 199, distance: 113.6
click at [294, 199] on div "Billed to finley9@sky.com" at bounding box center [486, 199] width 603 height 20
copy div "finley9@sky.com"
click at [326, 223] on link "Paul Smith" at bounding box center [344, 220] width 92 height 17
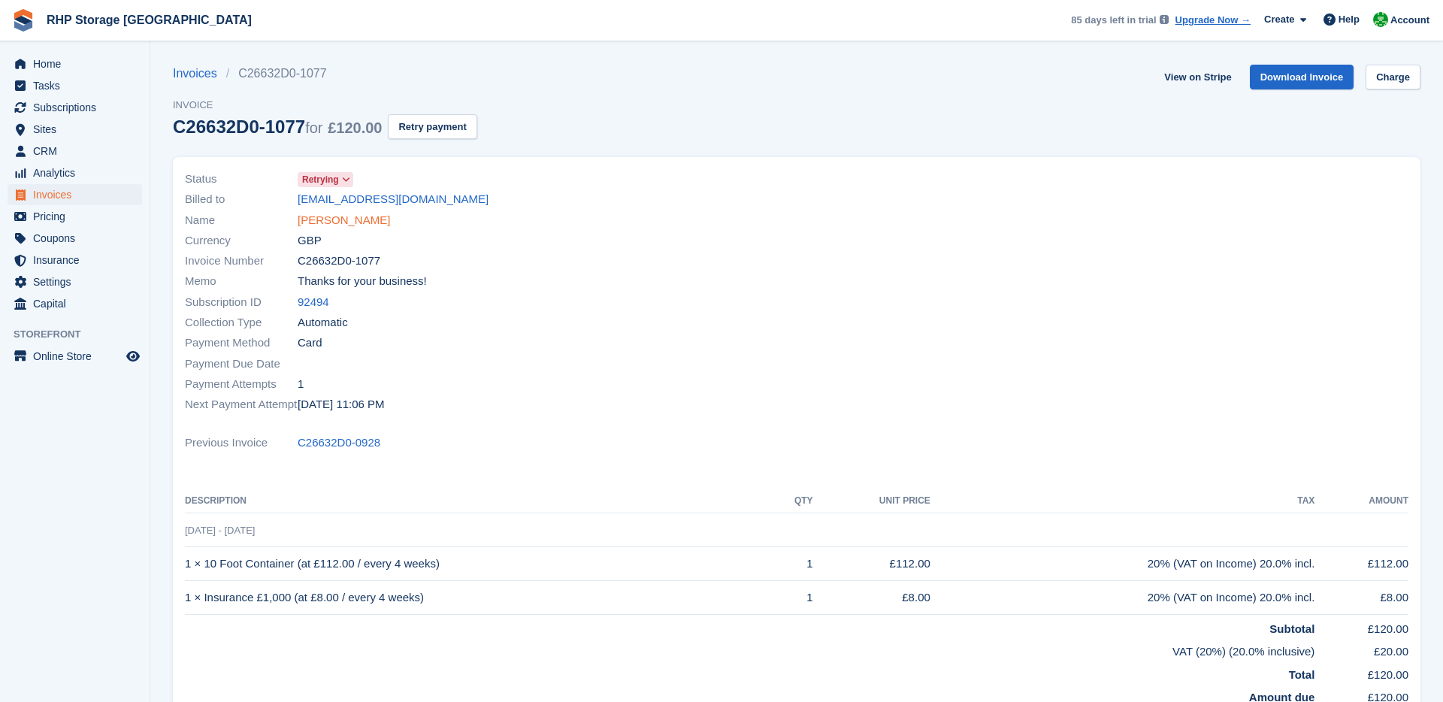
click at [326, 223] on link "Paul Smith" at bounding box center [344, 220] width 92 height 17
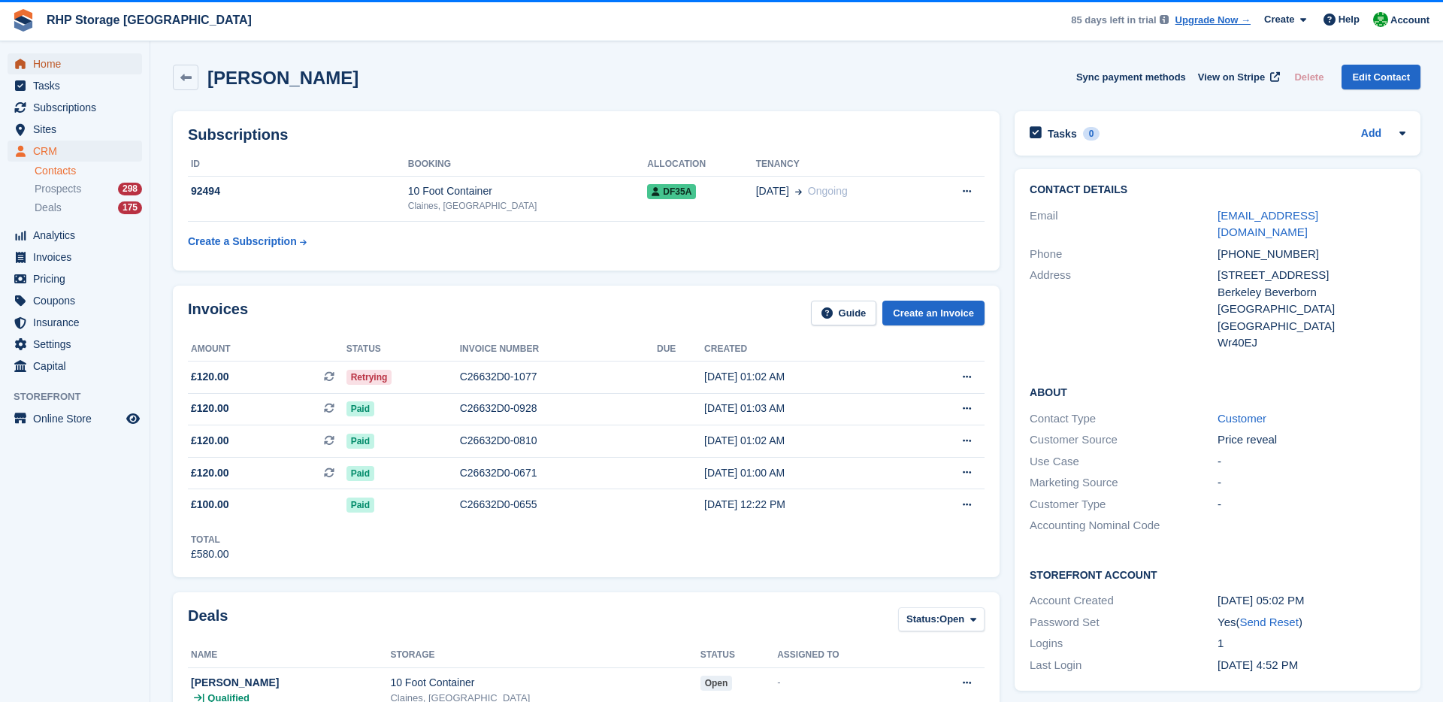
click at [59, 56] on span "Home" at bounding box center [78, 63] width 90 height 21
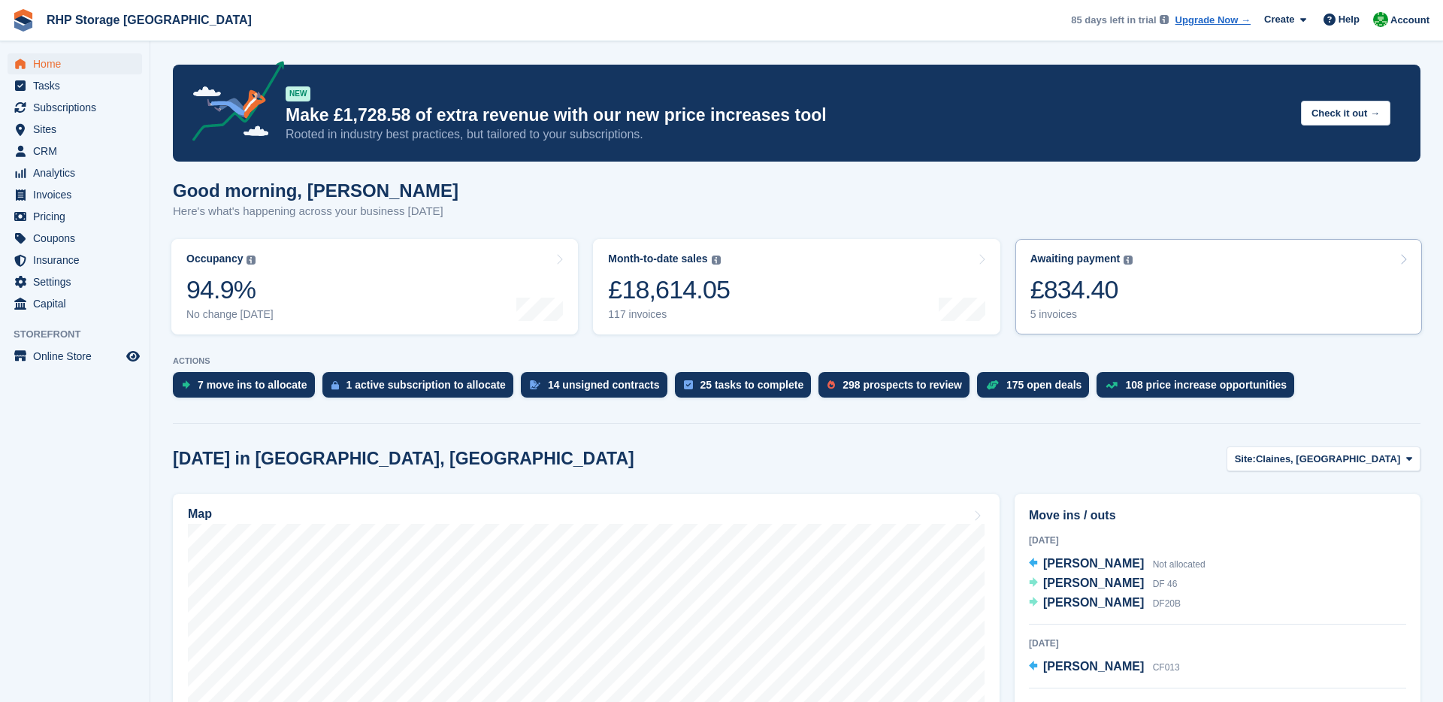
click at [1094, 297] on div "£834.40" at bounding box center [1082, 289] width 103 height 31
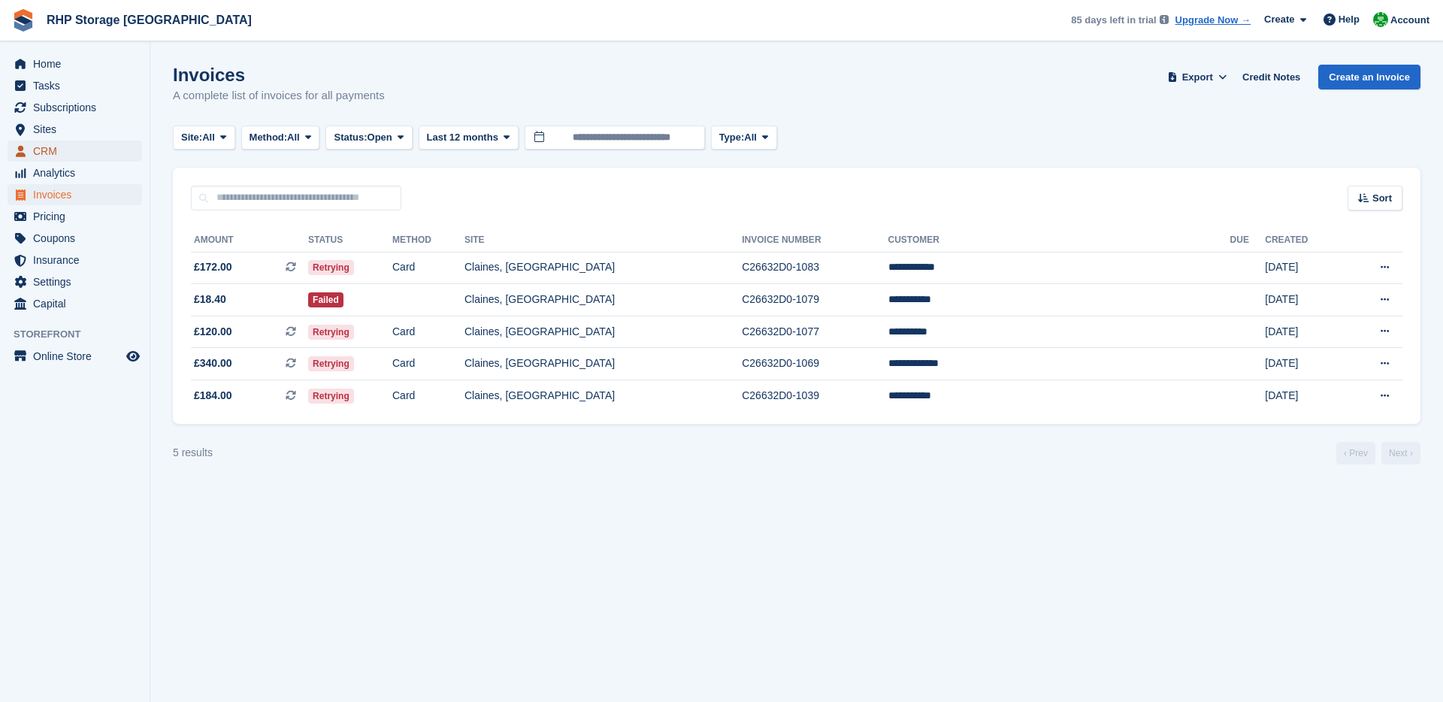
click at [52, 150] on span "CRM" at bounding box center [78, 151] width 90 height 21
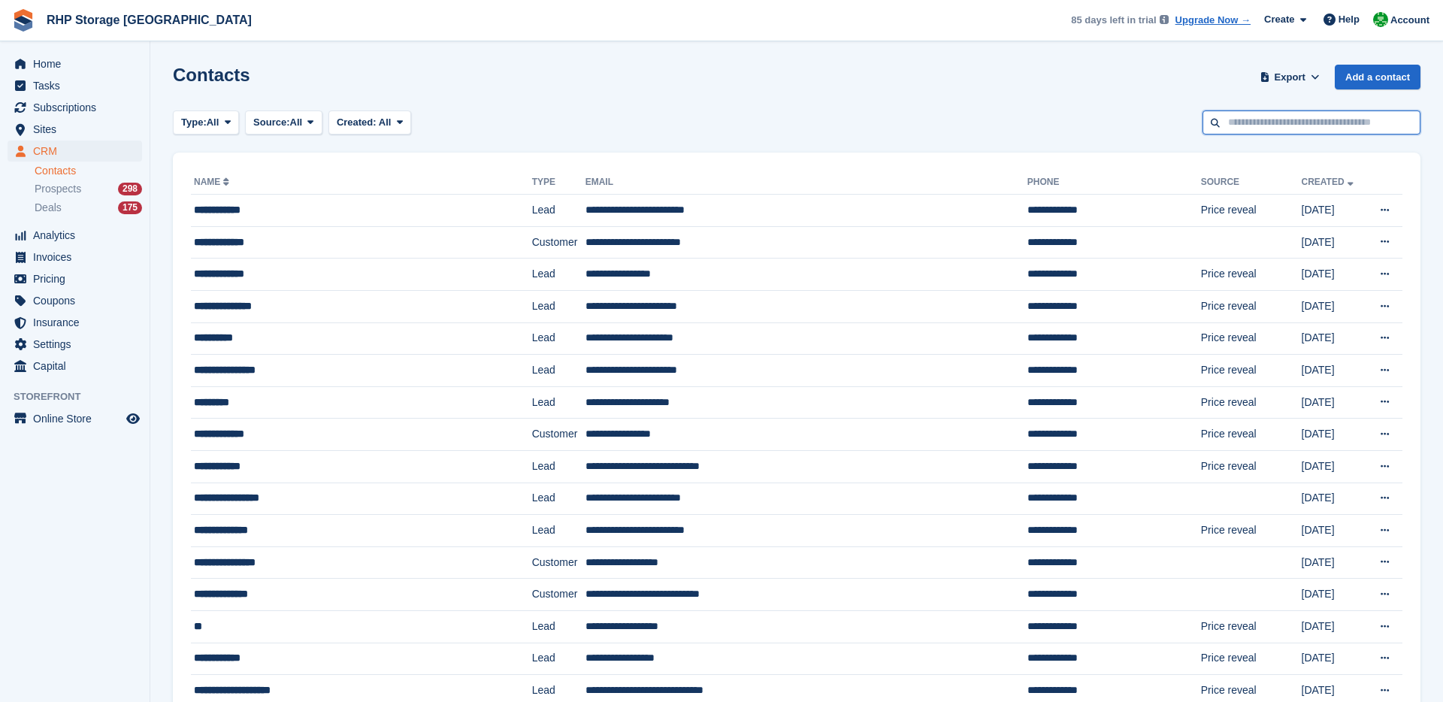
click at [1245, 120] on input "text" at bounding box center [1312, 123] width 218 height 25
type input "*******"
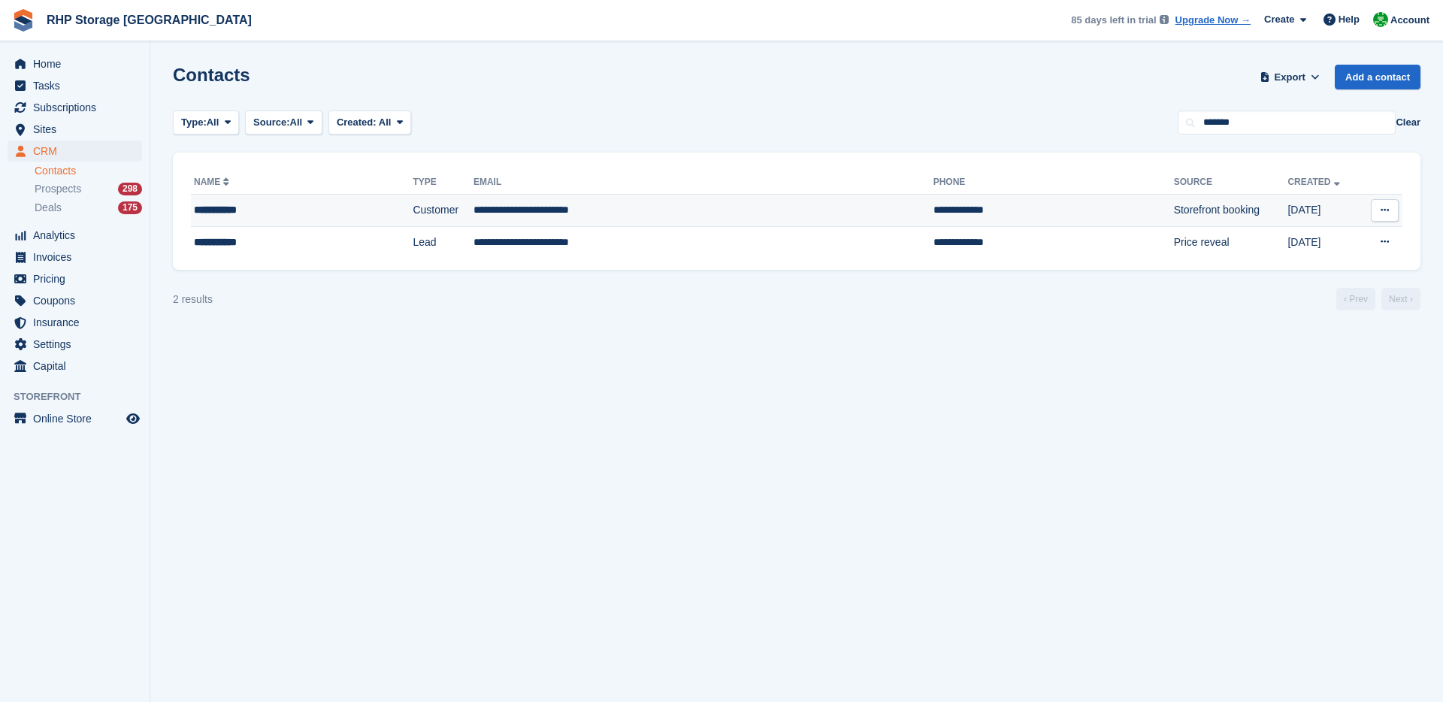
click at [672, 210] on td "**********" at bounding box center [704, 211] width 460 height 32
